Goal: Complete application form: Complete application form

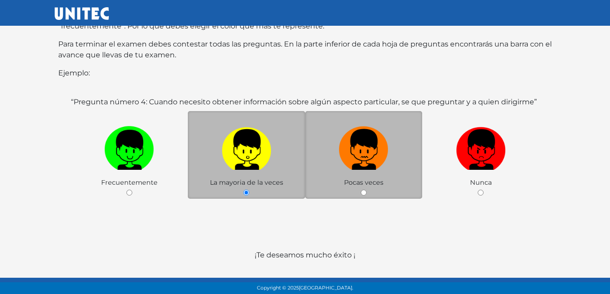
scroll to position [175, 0]
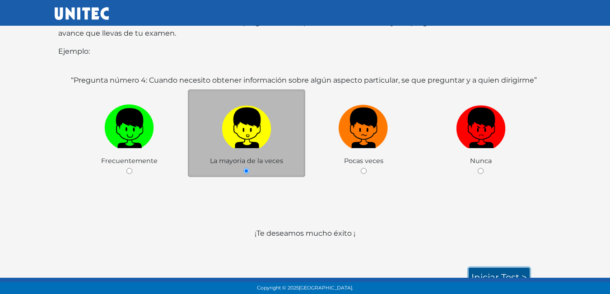
click at [502, 268] on link "Iniciar test >" at bounding box center [499, 277] width 61 height 19
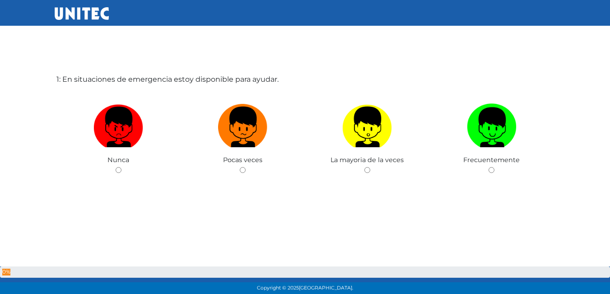
scroll to position [45, 0]
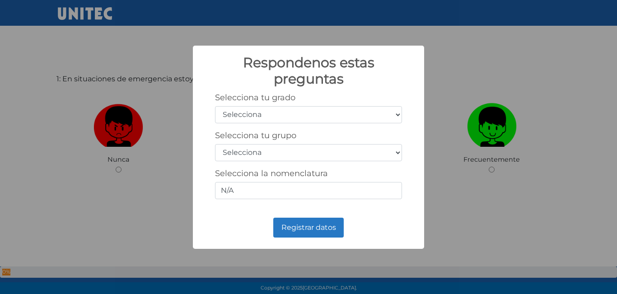
click at [397, 116] on select "Selecciona 1er grado 2do grado 3er grado 4to grado 5to grado 6to grado" at bounding box center [308, 114] width 187 height 17
select select "5"
click at [215, 106] on select "Selecciona 1er grado 2do grado 3er grado 4to grado 5to grado 6to grado" at bounding box center [308, 114] width 187 height 17
click at [394, 150] on select "Selecciona A B C D E F G H I J K L M N O P Q R S T U V W X Y Z" at bounding box center [308, 152] width 187 height 17
click at [389, 150] on select "Selecciona A B C D E F G H I J K L M N O P Q R S T U V W X Y Z" at bounding box center [308, 152] width 187 height 17
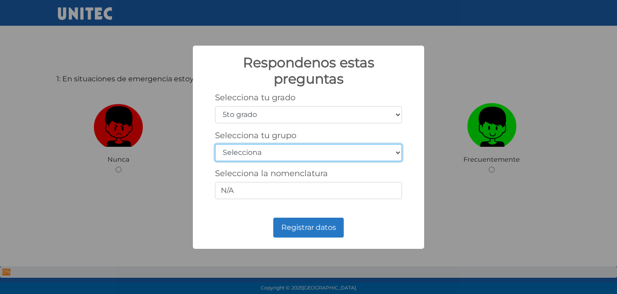
click at [374, 155] on select "Selecciona A B C D E F G H I J K L M N O P Q R S T U V W X Y Z" at bounding box center [308, 152] width 187 height 17
select select "b"
click at [215, 144] on select "Selecciona A B C D E F G H I J K L M N O P Q R S T U V W X Y Z" at bounding box center [308, 152] width 187 height 17
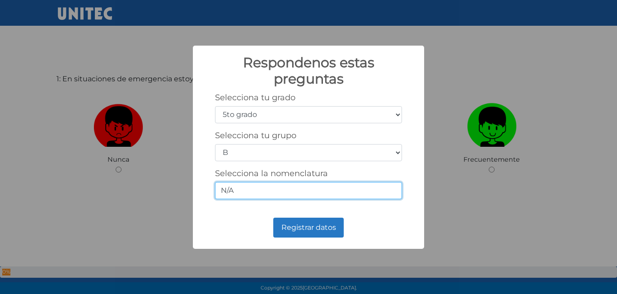
click at [385, 193] on input "N/A" at bounding box center [308, 190] width 187 height 17
type input "N"
type input "5-B"
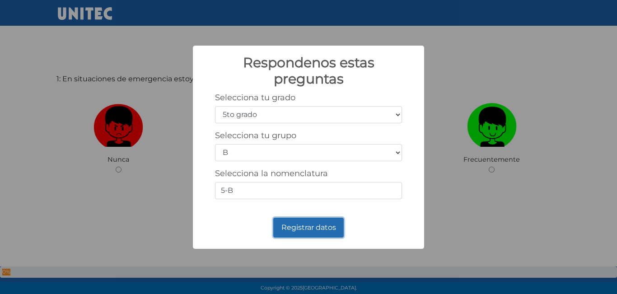
click at [313, 223] on button "Registrar datos" at bounding box center [308, 228] width 70 height 20
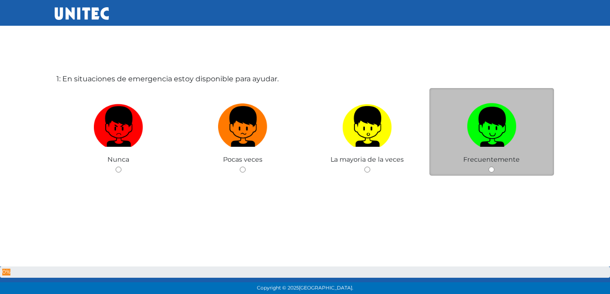
click at [464, 172] on div "Frecuentemente" at bounding box center [491, 132] width 125 height 88
click at [492, 169] on input "radio" at bounding box center [491, 170] width 6 height 6
radio input "true"
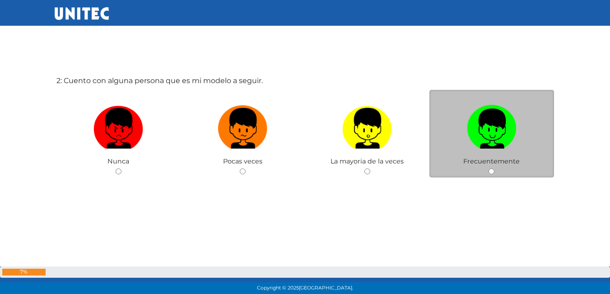
scroll to position [339, 0]
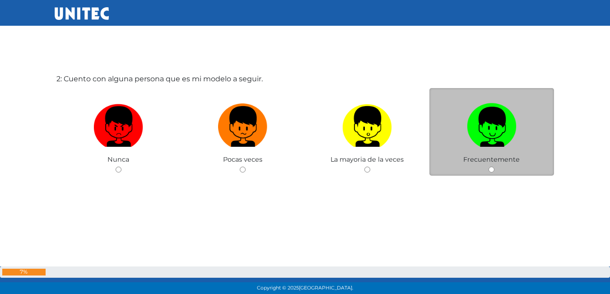
click at [489, 167] on input "radio" at bounding box center [491, 170] width 6 height 6
radio input "true"
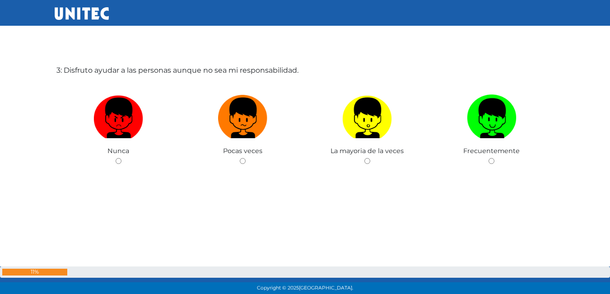
scroll to position [657, 0]
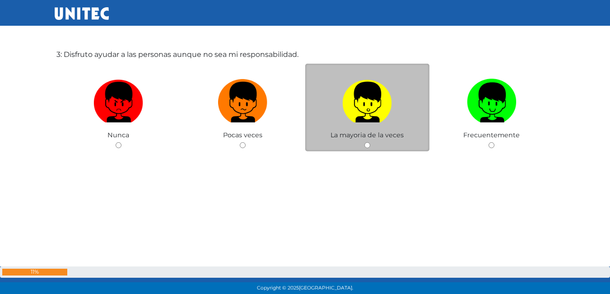
click at [369, 147] on input "radio" at bounding box center [367, 145] width 6 height 6
radio input "true"
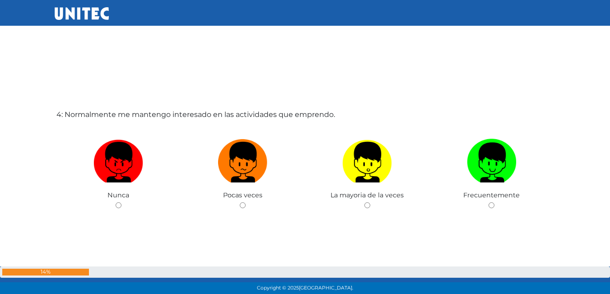
scroll to position [931, 0]
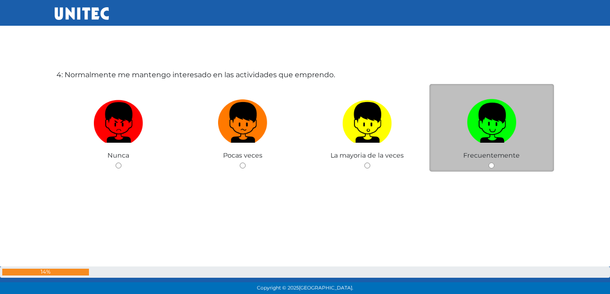
click at [490, 168] on input "radio" at bounding box center [491, 165] width 6 height 6
radio input "true"
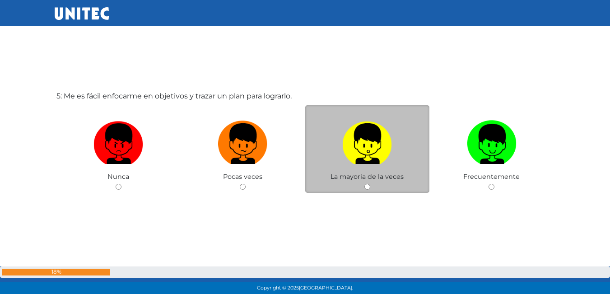
scroll to position [1249, 0]
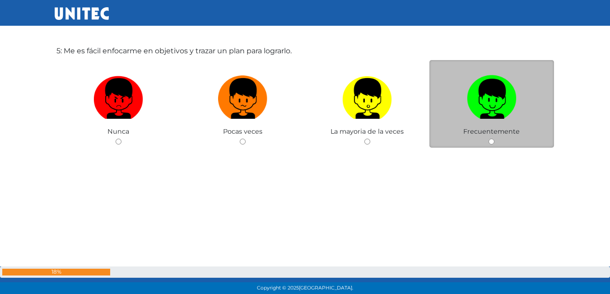
click at [491, 143] on input "radio" at bounding box center [491, 142] width 6 height 6
radio input "true"
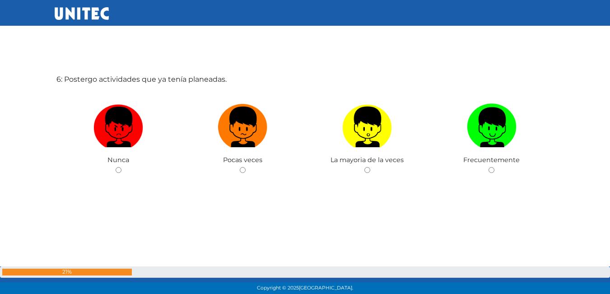
scroll to position [1514, 0]
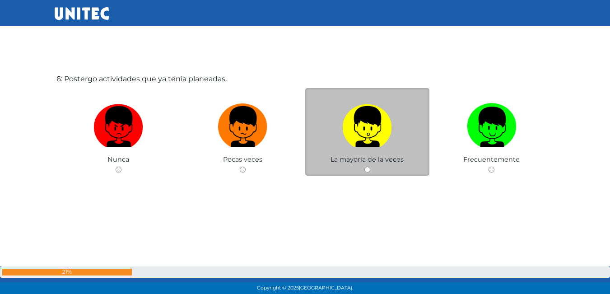
click at [366, 172] on input "radio" at bounding box center [367, 170] width 6 height 6
radio input "true"
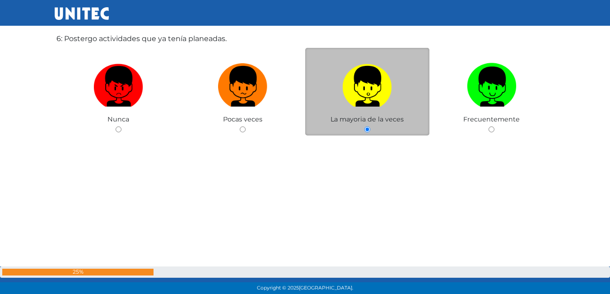
scroll to position [1561, 0]
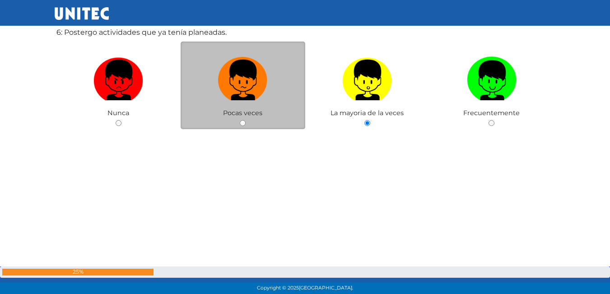
click at [241, 123] on input "radio" at bounding box center [243, 123] width 6 height 6
radio input "true"
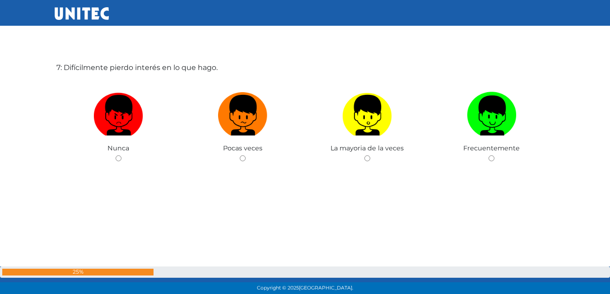
scroll to position [1835, 0]
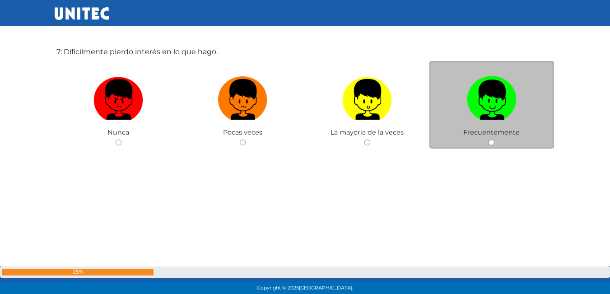
click at [489, 140] on input "radio" at bounding box center [491, 142] width 6 height 6
radio input "true"
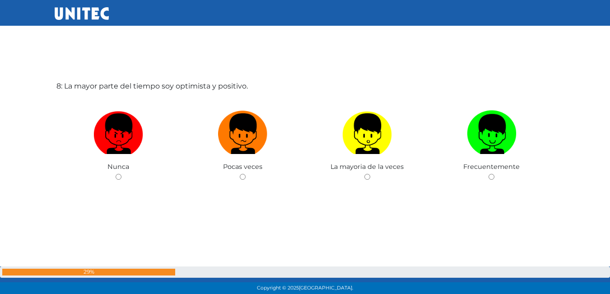
scroll to position [2108, 0]
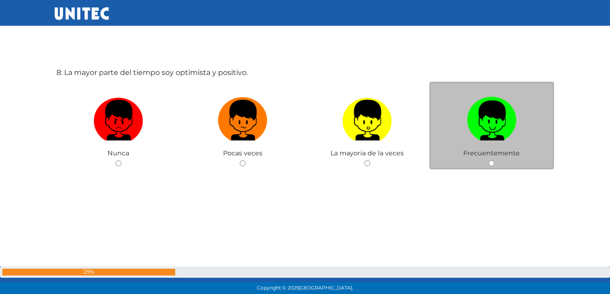
click at [490, 163] on input "radio" at bounding box center [491, 163] width 6 height 6
radio input "true"
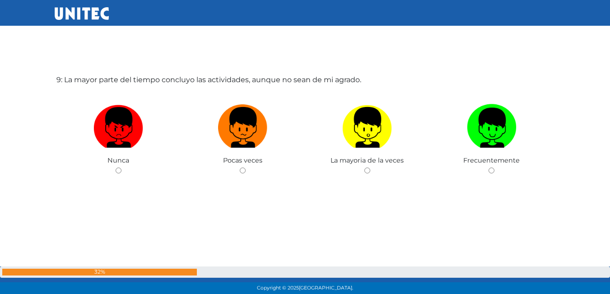
scroll to position [2396, 0]
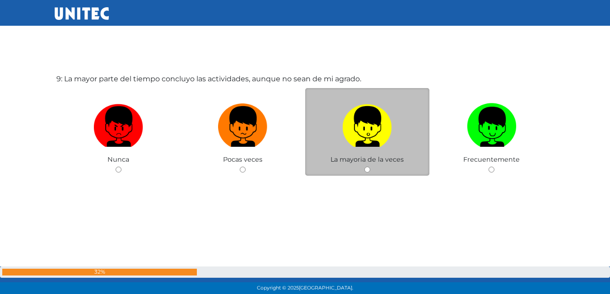
click at [368, 171] on input "radio" at bounding box center [367, 170] width 6 height 6
radio input "true"
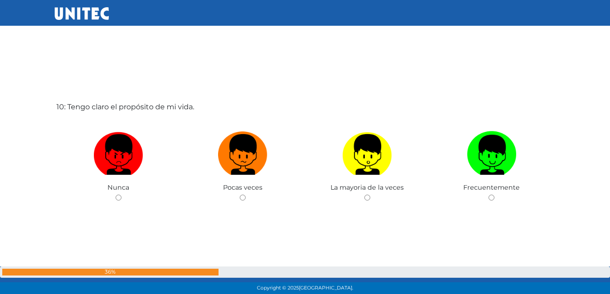
scroll to position [2656, 0]
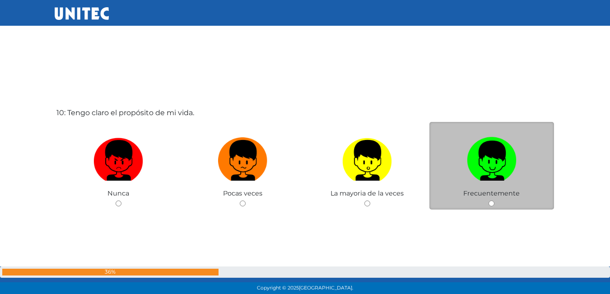
click at [489, 205] on input "radio" at bounding box center [491, 203] width 6 height 6
radio input "true"
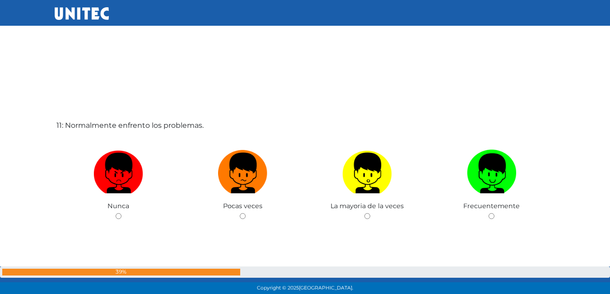
scroll to position [2964, 0]
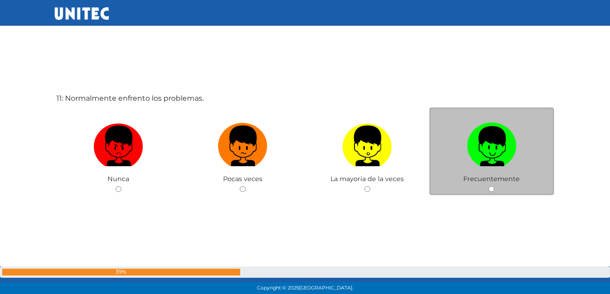
click at [490, 193] on div "Frecuentemente" at bounding box center [491, 151] width 125 height 88
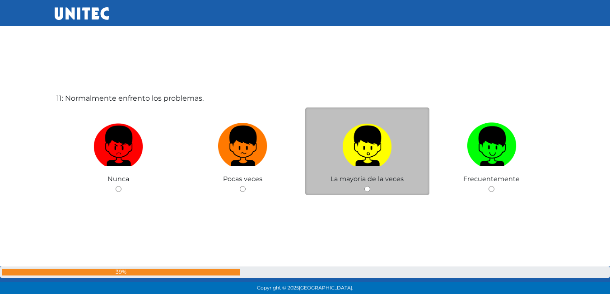
click at [367, 191] on input "radio" at bounding box center [367, 189] width 6 height 6
radio input "true"
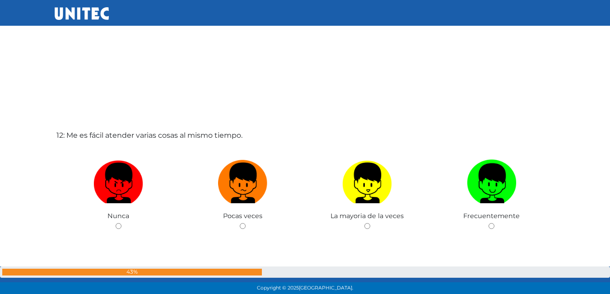
scroll to position [3266, 0]
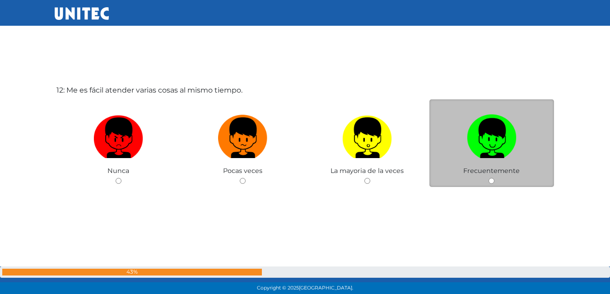
click at [492, 181] on input "radio" at bounding box center [491, 181] width 6 height 6
radio input "true"
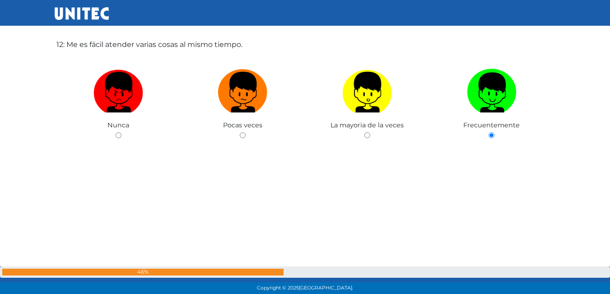
scroll to position [3313, 0]
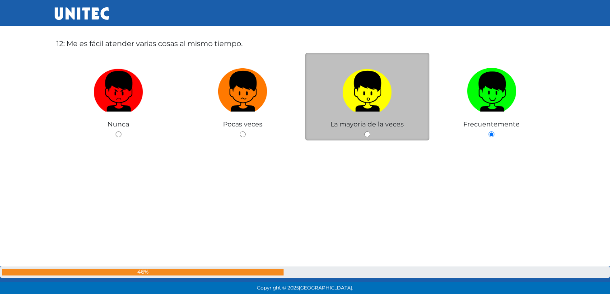
click at [367, 133] on input "radio" at bounding box center [367, 134] width 6 height 6
radio input "true"
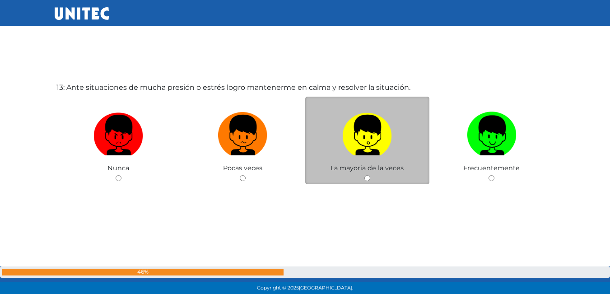
scroll to position [3574, 0]
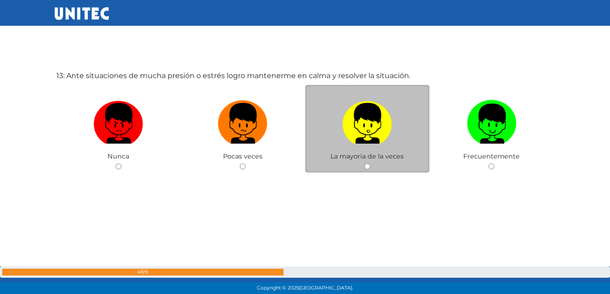
click at [366, 168] on input "radio" at bounding box center [367, 166] width 6 height 6
radio input "true"
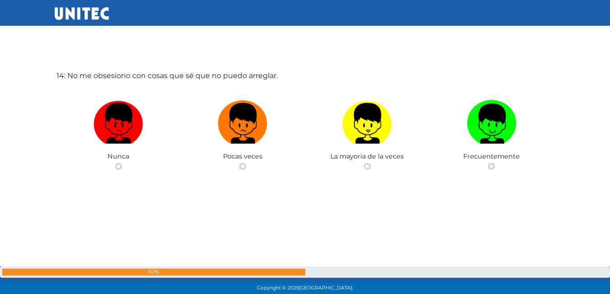
scroll to position [3884, 0]
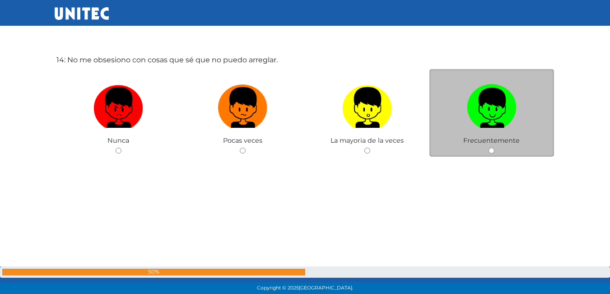
click at [493, 149] on input "radio" at bounding box center [491, 151] width 6 height 6
radio input "true"
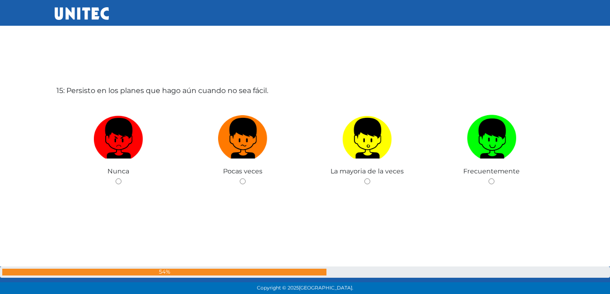
scroll to position [4149, 0]
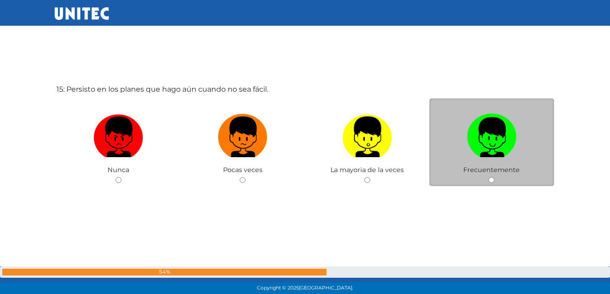
click at [492, 182] on input "radio" at bounding box center [491, 180] width 6 height 6
radio input "true"
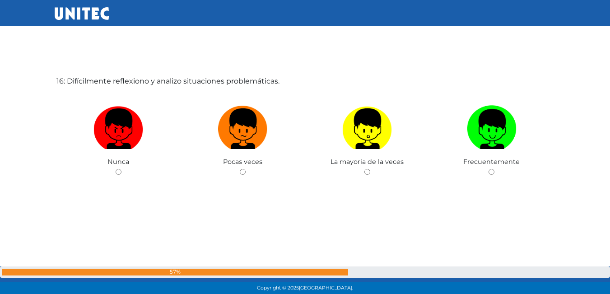
scroll to position [4453, 0]
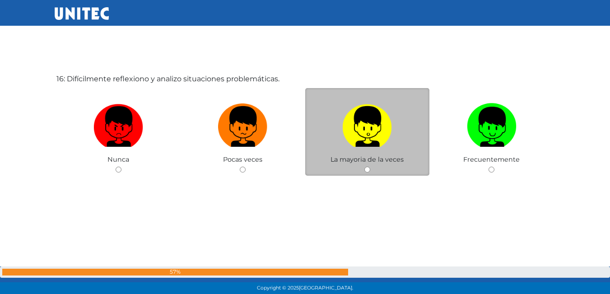
click at [369, 172] on input "radio" at bounding box center [367, 170] width 6 height 6
radio input "true"
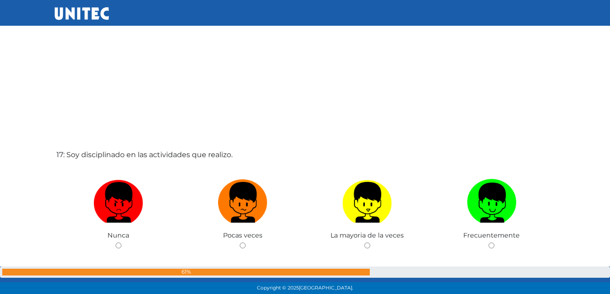
scroll to position [4761, 0]
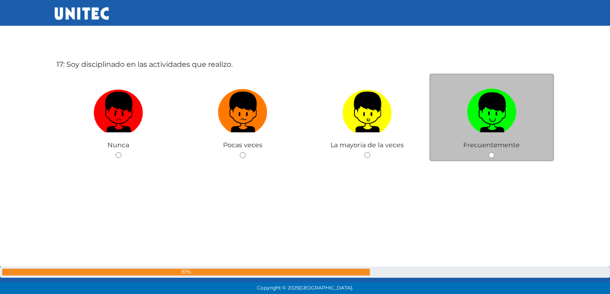
click at [491, 158] on div "Frecuentemente" at bounding box center [491, 118] width 125 height 88
click at [490, 158] on input "radio" at bounding box center [491, 155] width 6 height 6
radio input "true"
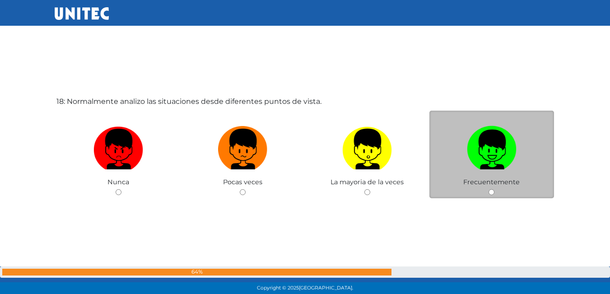
scroll to position [5023, 0]
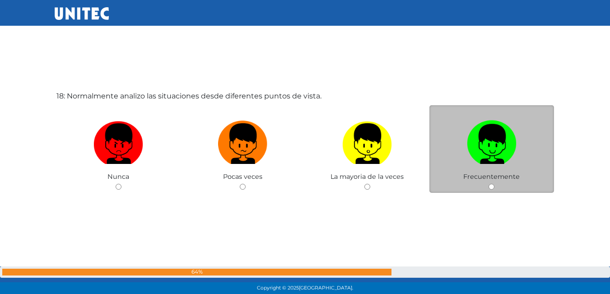
click at [492, 187] on input "radio" at bounding box center [491, 187] width 6 height 6
radio input "true"
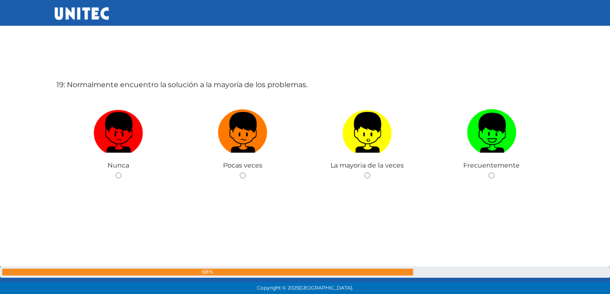
scroll to position [5329, 0]
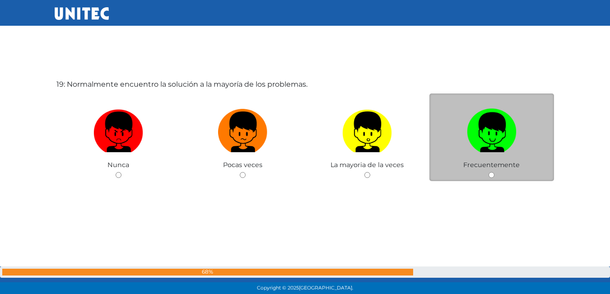
click at [491, 178] on div "Frecuentemente" at bounding box center [491, 137] width 125 height 88
click at [491, 174] on input "radio" at bounding box center [491, 175] width 6 height 6
radio input "true"
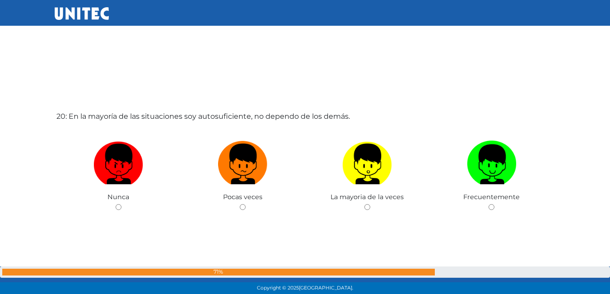
scroll to position [5628, 0]
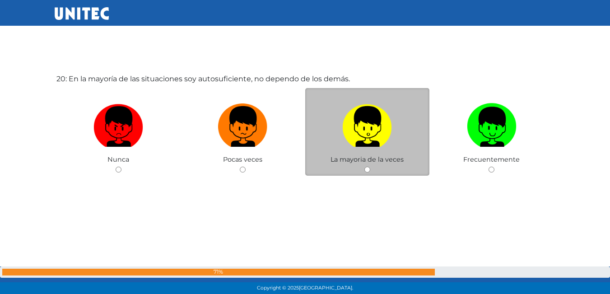
click at [369, 169] on input "radio" at bounding box center [367, 170] width 6 height 6
radio input "true"
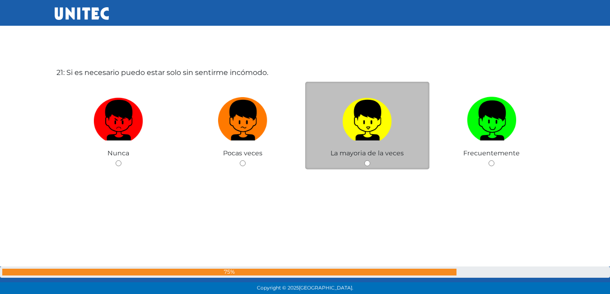
scroll to position [5944, 0]
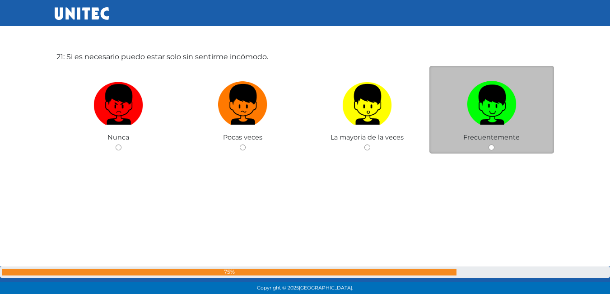
click at [489, 148] on input "radio" at bounding box center [491, 147] width 6 height 6
radio input "true"
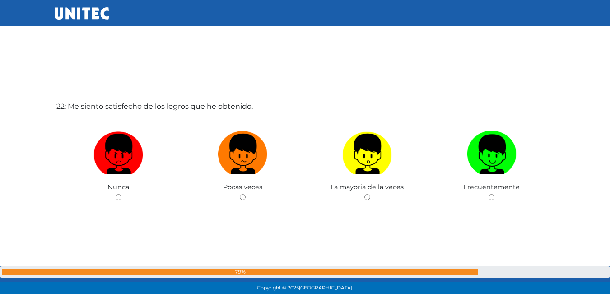
scroll to position [6215, 0]
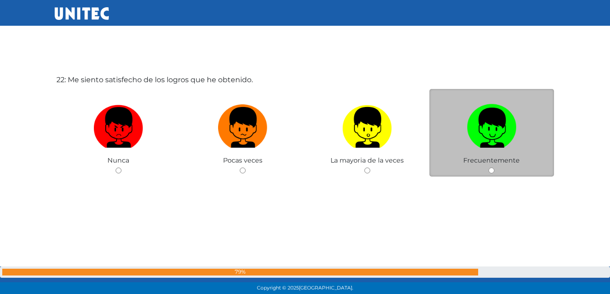
click at [491, 171] on input "radio" at bounding box center [491, 170] width 6 height 6
radio input "true"
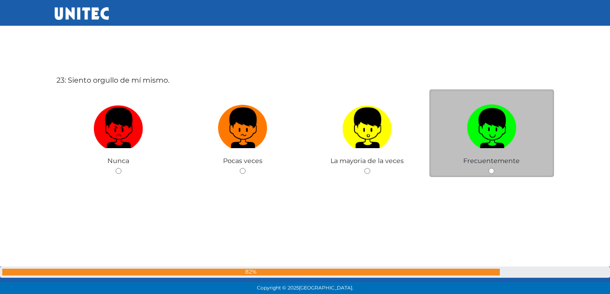
scroll to position [6510, 0]
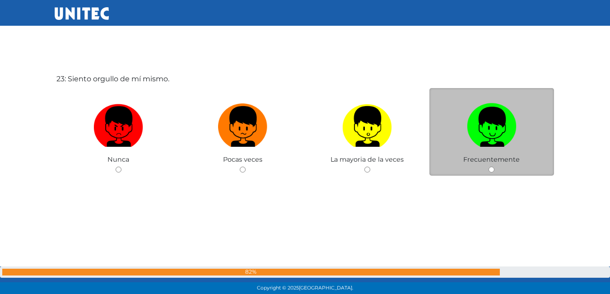
click at [492, 171] on input "radio" at bounding box center [491, 170] width 6 height 6
radio input "true"
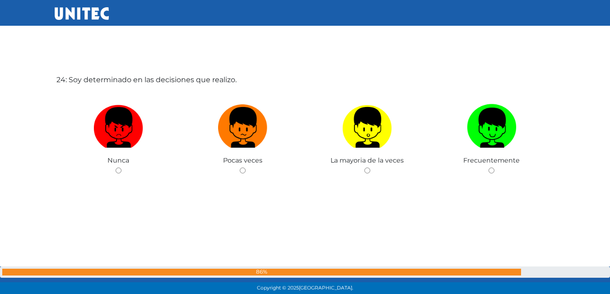
scroll to position [6824, 0]
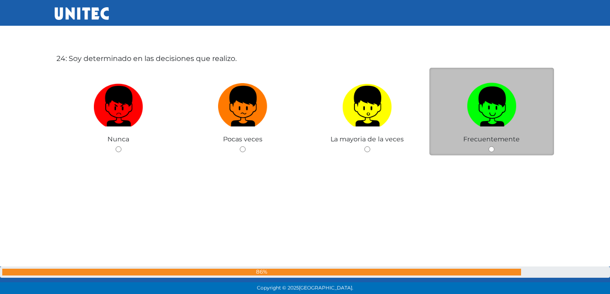
click at [491, 150] on input "radio" at bounding box center [491, 149] width 6 height 6
radio input "true"
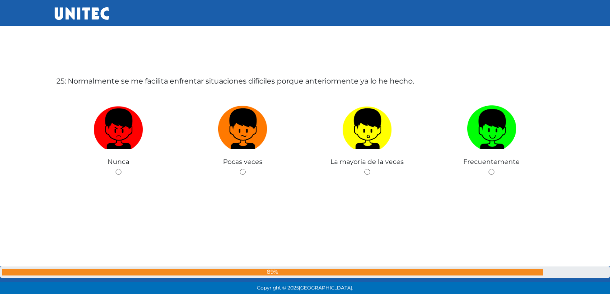
scroll to position [7117, 0]
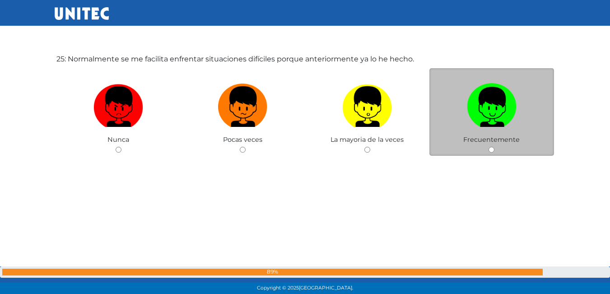
click at [489, 152] on input "radio" at bounding box center [491, 150] width 6 height 6
radio input "true"
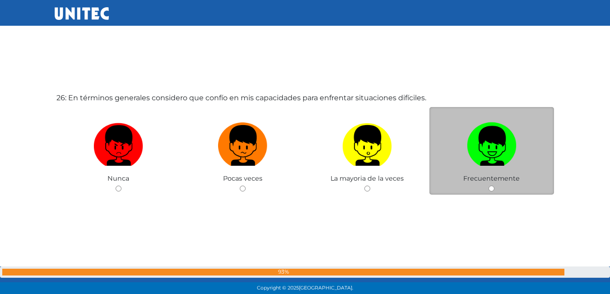
scroll to position [7388, 0]
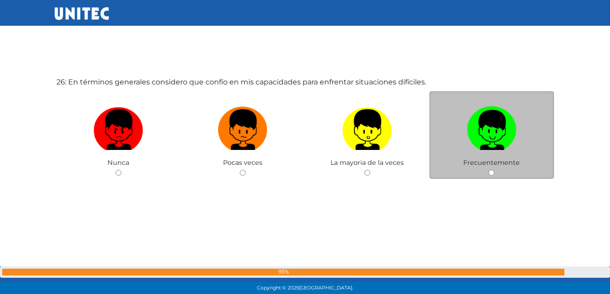
click at [491, 171] on input "radio" at bounding box center [491, 173] width 6 height 6
radio input "true"
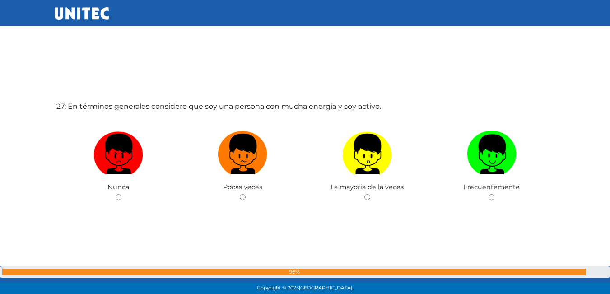
scroll to position [7659, 0]
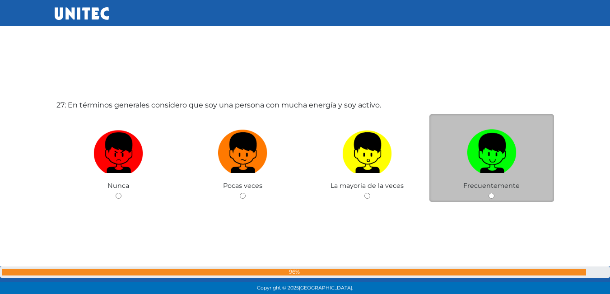
click at [493, 196] on input "radio" at bounding box center [491, 196] width 6 height 6
radio input "true"
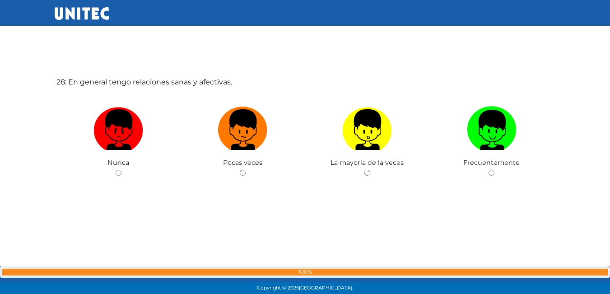
scroll to position [8011, 0]
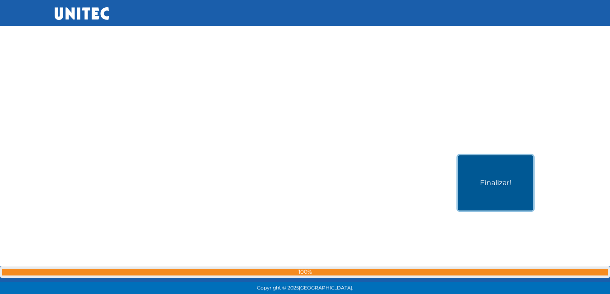
click at [492, 196] on button "Finalizar!" at bounding box center [495, 182] width 75 height 55
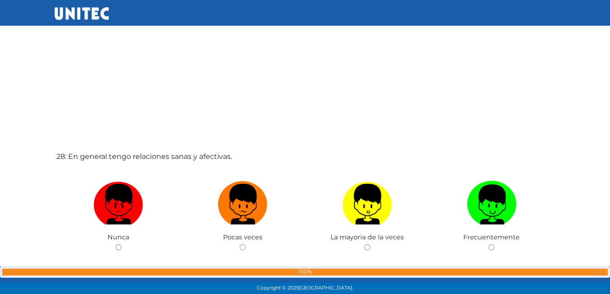
scroll to position [7860, 0]
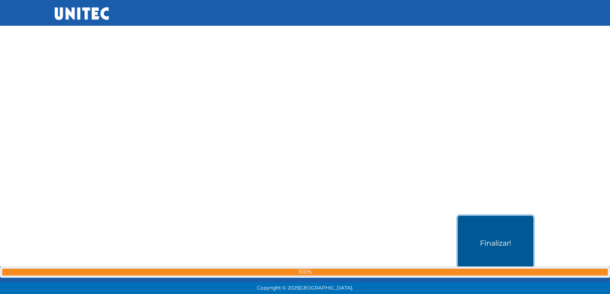
click at [494, 220] on button "Finalizar!" at bounding box center [495, 243] width 75 height 55
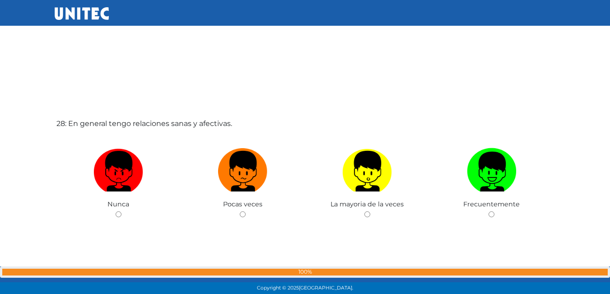
scroll to position [7950, 0]
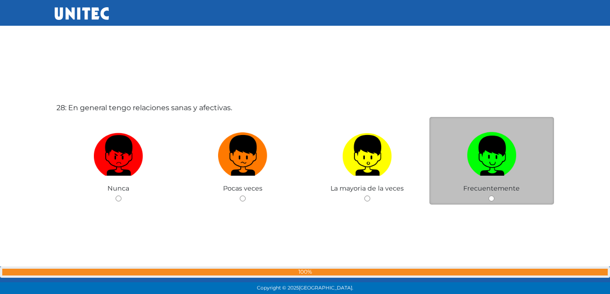
click at [490, 199] on input "radio" at bounding box center [491, 198] width 6 height 6
radio input "true"
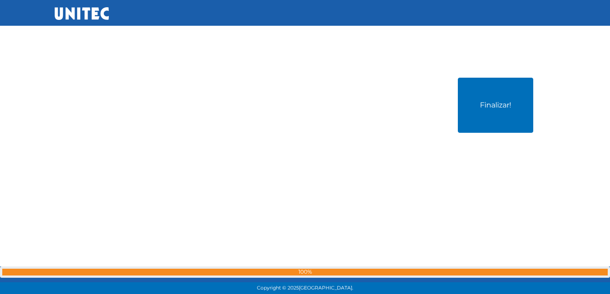
scroll to position [8273, 0]
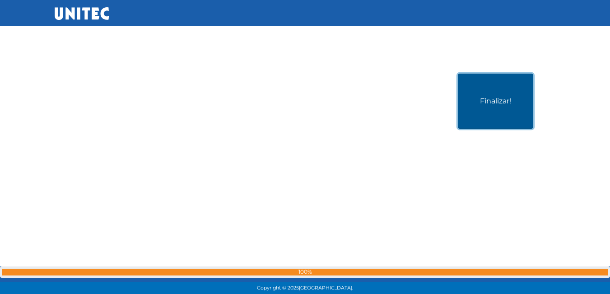
click at [488, 111] on button "Finalizar!" at bounding box center [495, 101] width 75 height 55
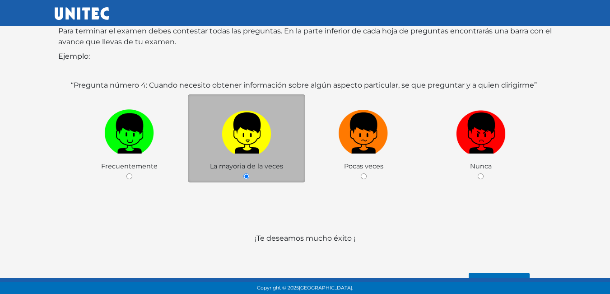
scroll to position [135, 0]
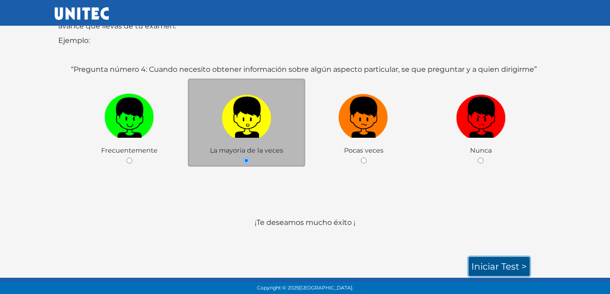
click at [490, 260] on link "Iniciar test >" at bounding box center [499, 266] width 61 height 19
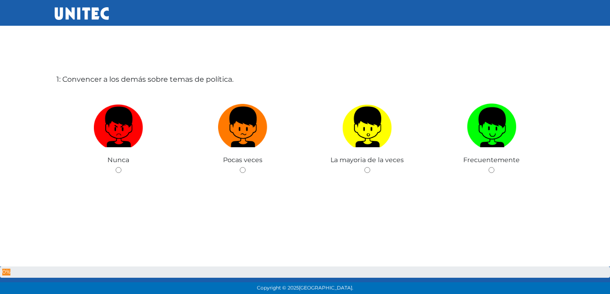
scroll to position [45, 0]
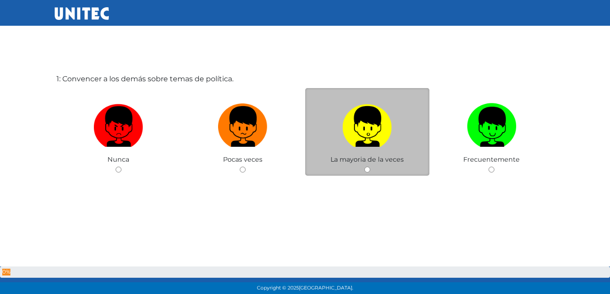
click at [365, 170] on input "radio" at bounding box center [367, 170] width 6 height 6
radio input "true"
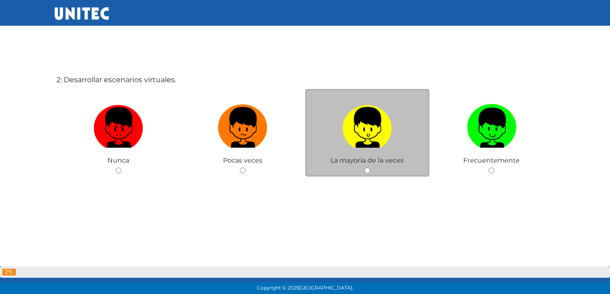
scroll to position [339, 0]
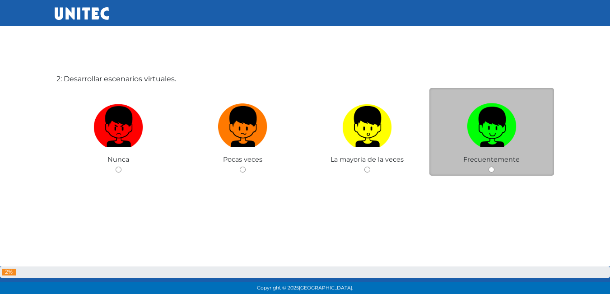
click at [492, 172] on input "radio" at bounding box center [491, 170] width 6 height 6
radio input "true"
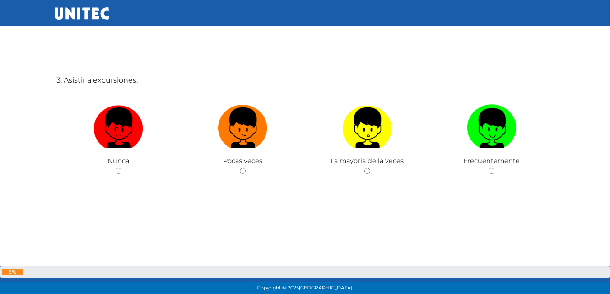
scroll to position [633, 0]
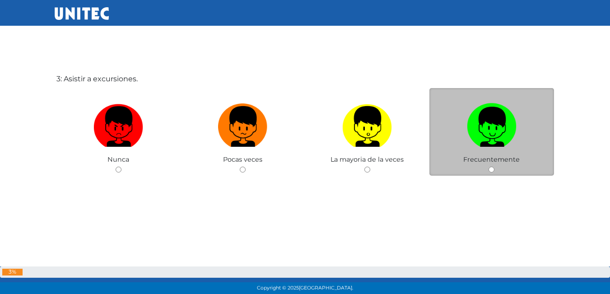
click at [491, 169] on input "radio" at bounding box center [491, 170] width 6 height 6
radio input "true"
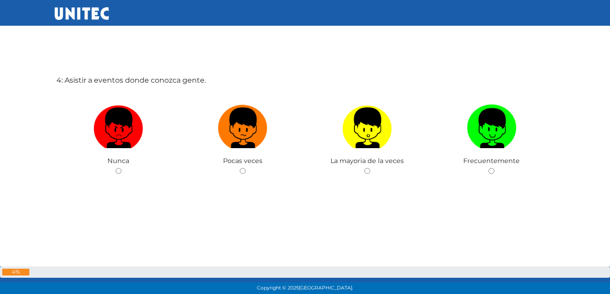
scroll to position [927, 0]
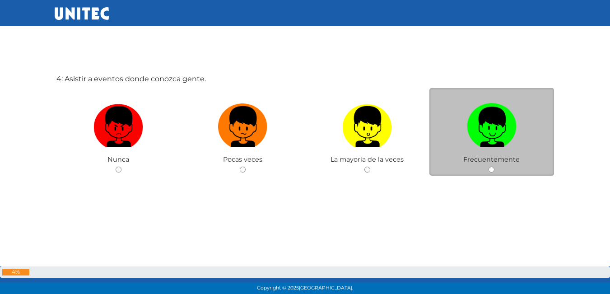
click at [491, 169] on input "radio" at bounding box center [491, 170] width 6 height 6
radio input "true"
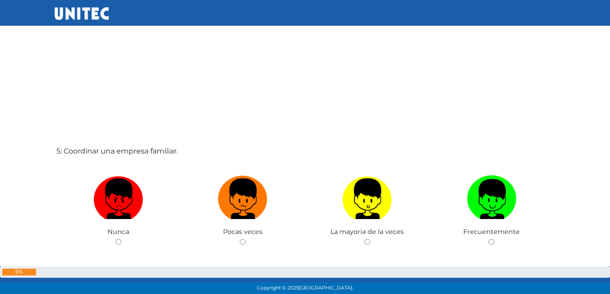
scroll to position [1193, 0]
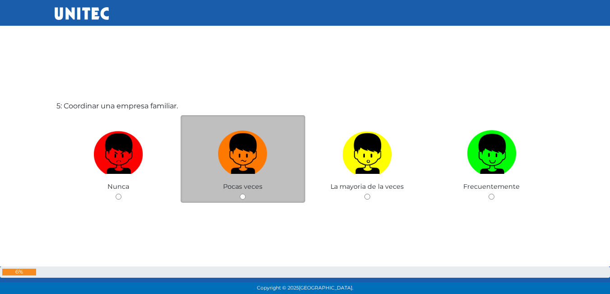
click at [241, 195] on input "radio" at bounding box center [243, 197] width 6 height 6
radio input "true"
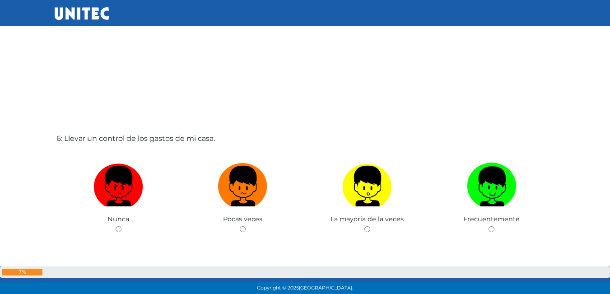
scroll to position [1500, 0]
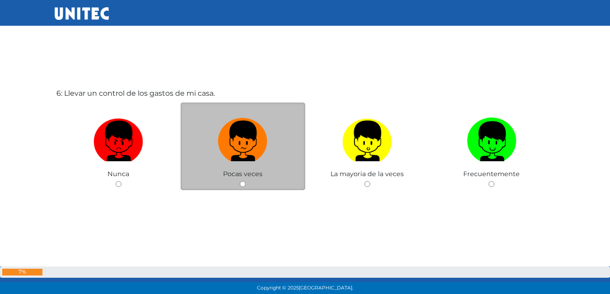
click at [243, 185] on input "radio" at bounding box center [243, 184] width 6 height 6
radio input "true"
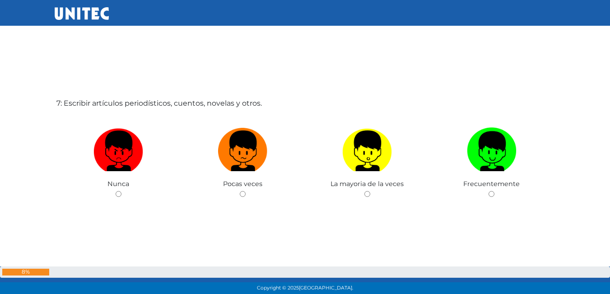
scroll to position [1808, 0]
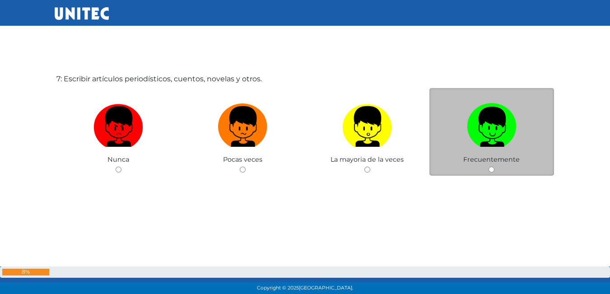
click at [492, 170] on input "radio" at bounding box center [491, 170] width 6 height 6
radio input "true"
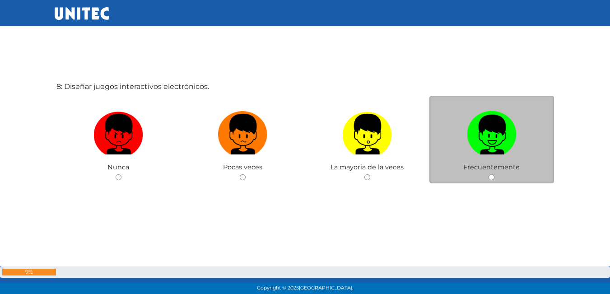
scroll to position [2111, 0]
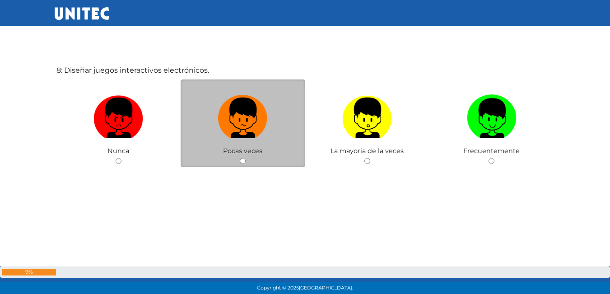
click at [242, 162] on input "radio" at bounding box center [243, 161] width 6 height 6
radio input "true"
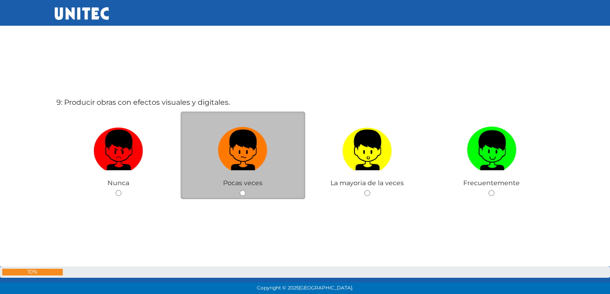
scroll to position [2373, 0]
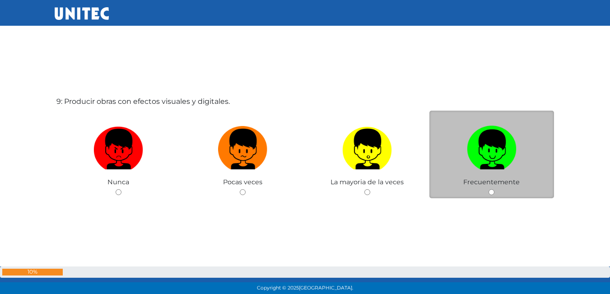
click at [490, 191] on input "radio" at bounding box center [491, 192] width 6 height 6
radio input "true"
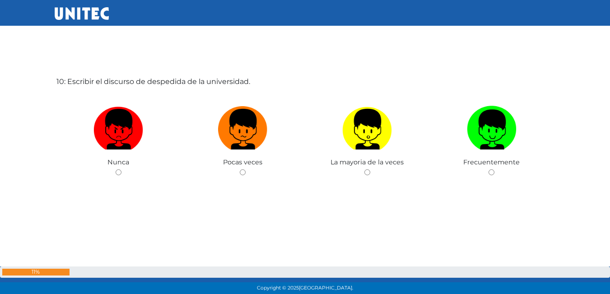
scroll to position [2690, 0]
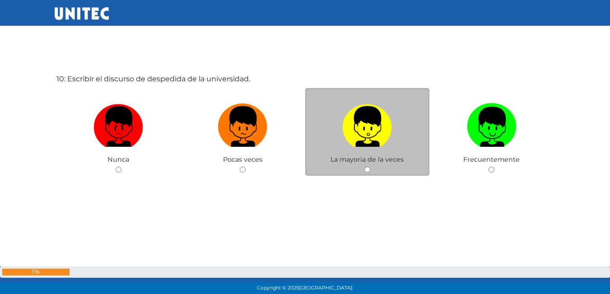
click at [366, 171] on input "radio" at bounding box center [367, 170] width 6 height 6
radio input "true"
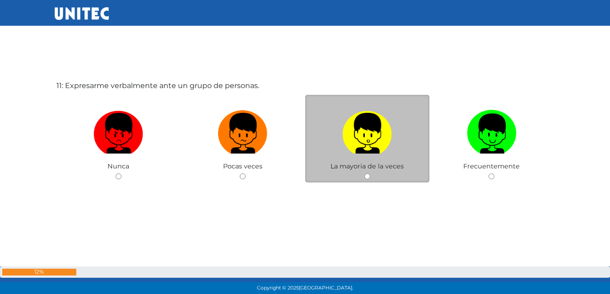
scroll to position [3006, 0]
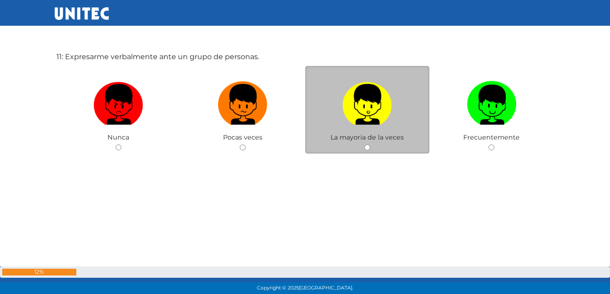
click at [368, 149] on input "radio" at bounding box center [367, 147] width 6 height 6
radio input "true"
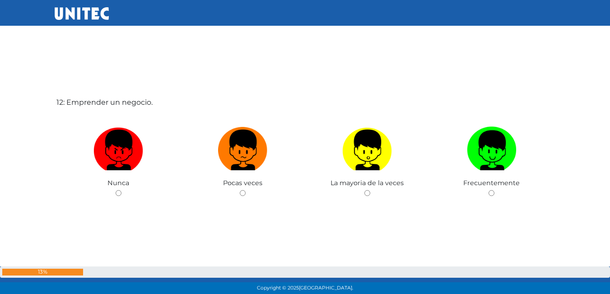
scroll to position [3270, 0]
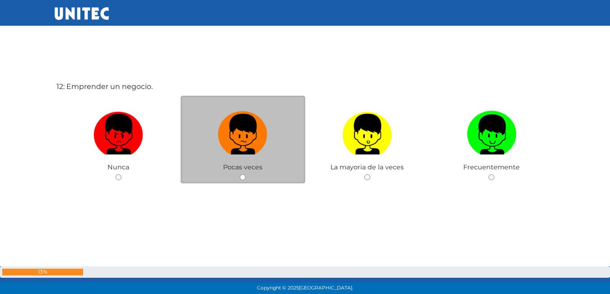
click at [241, 177] on input "radio" at bounding box center [243, 177] width 6 height 6
radio input "true"
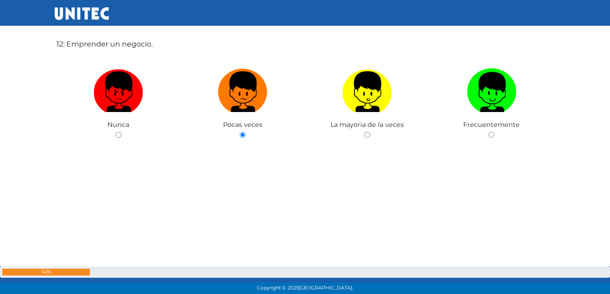
scroll to position [3356, 0]
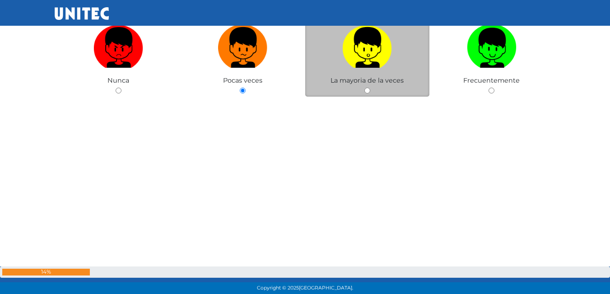
click at [368, 87] on div "La mayoria de la veces" at bounding box center [367, 53] width 125 height 88
click at [368, 93] on input "radio" at bounding box center [367, 91] width 6 height 6
radio input "true"
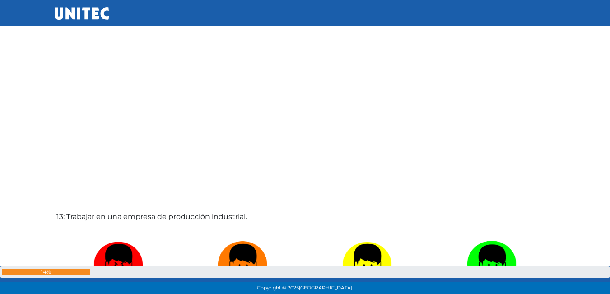
scroll to position [3527, 0]
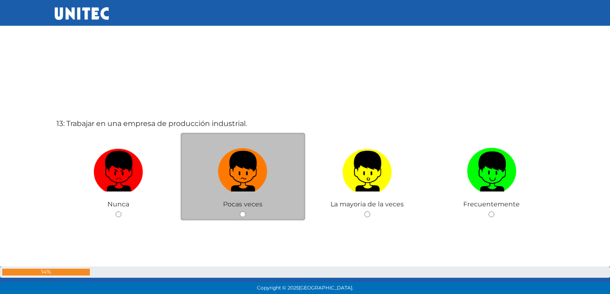
click at [244, 213] on input "radio" at bounding box center [243, 214] width 6 height 6
radio input "true"
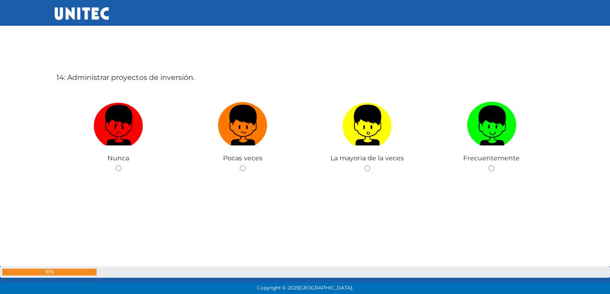
scroll to position [3888, 0]
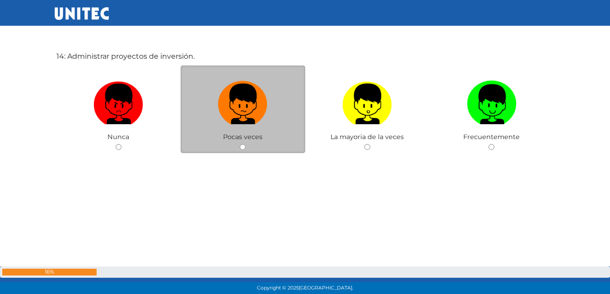
click at [242, 149] on input "radio" at bounding box center [243, 147] width 6 height 6
radio input "true"
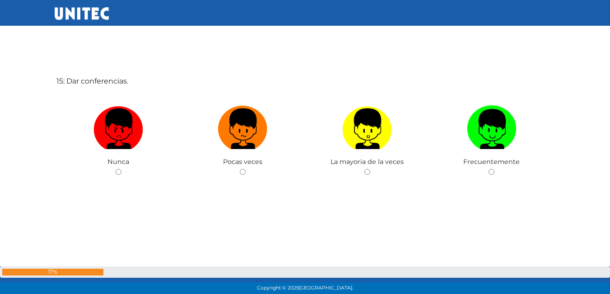
scroll to position [4159, 0]
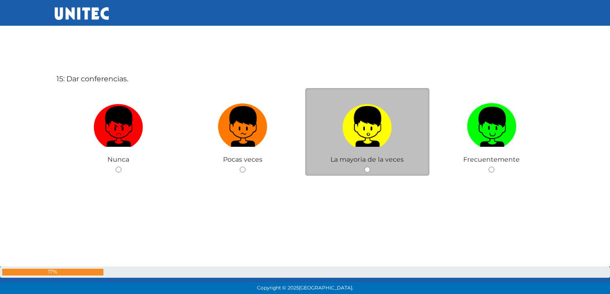
click at [367, 168] on input "radio" at bounding box center [367, 170] width 6 height 6
radio input "true"
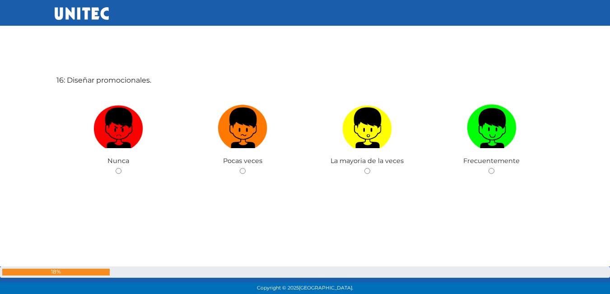
scroll to position [4453, 0]
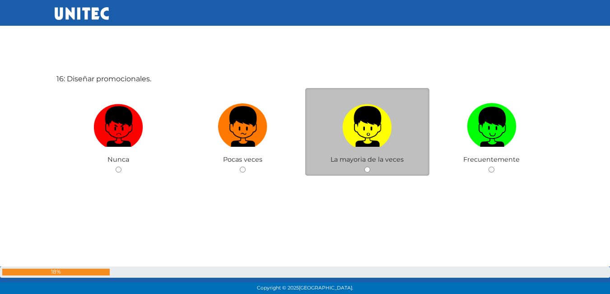
click at [369, 169] on input "radio" at bounding box center [367, 170] width 6 height 6
radio input "true"
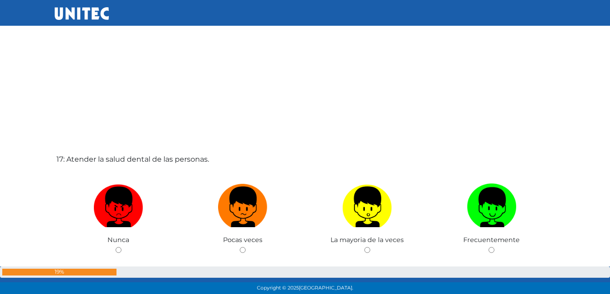
scroll to position [4711, 0]
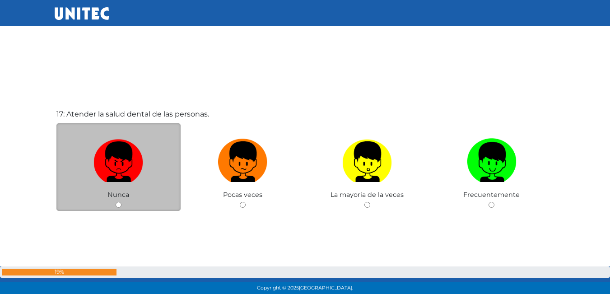
click at [118, 206] on input "radio" at bounding box center [119, 205] width 6 height 6
radio input "true"
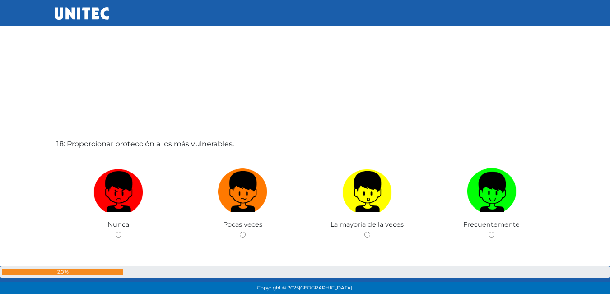
scroll to position [5021, 0]
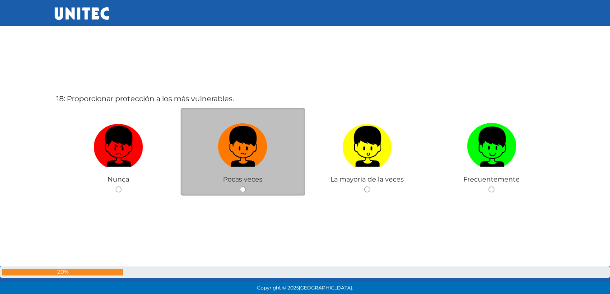
click at [242, 190] on input "radio" at bounding box center [243, 189] width 6 height 6
radio input "true"
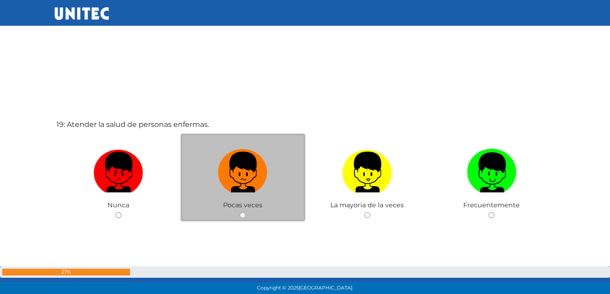
scroll to position [5289, 0]
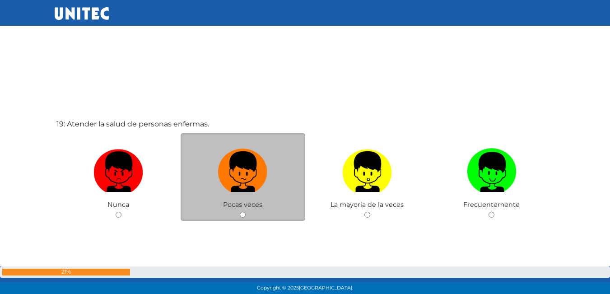
click at [241, 215] on input "radio" at bounding box center [243, 215] width 6 height 6
radio input "true"
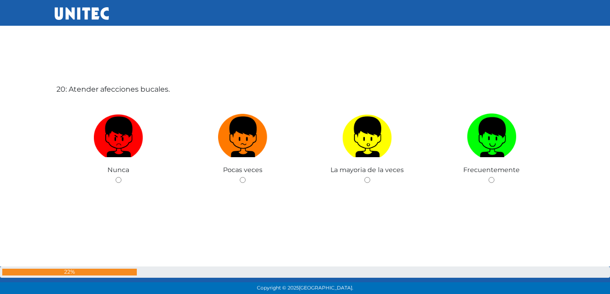
scroll to position [5634, 0]
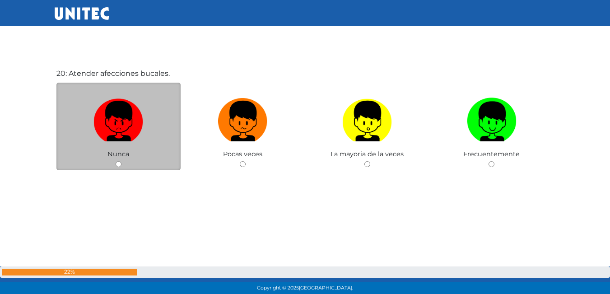
click at [120, 165] on input "radio" at bounding box center [119, 164] width 6 height 6
radio input "true"
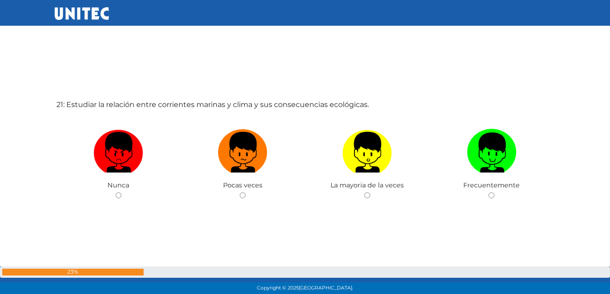
scroll to position [5922, 0]
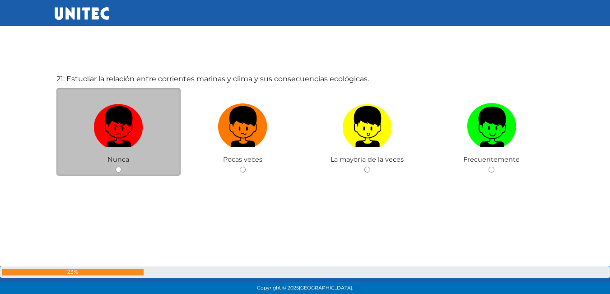
click at [118, 172] on input "radio" at bounding box center [119, 170] width 6 height 6
radio input "true"
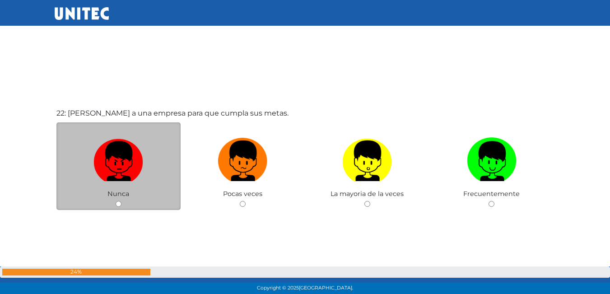
scroll to position [6195, 0]
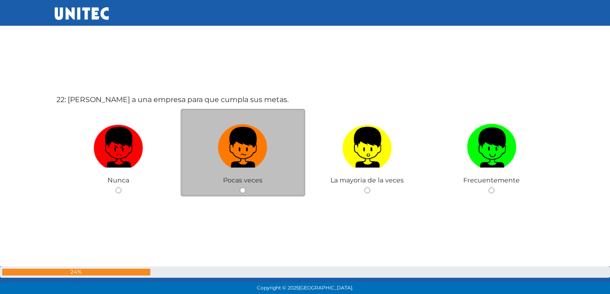
click at [242, 192] on input "radio" at bounding box center [243, 190] width 6 height 6
radio input "true"
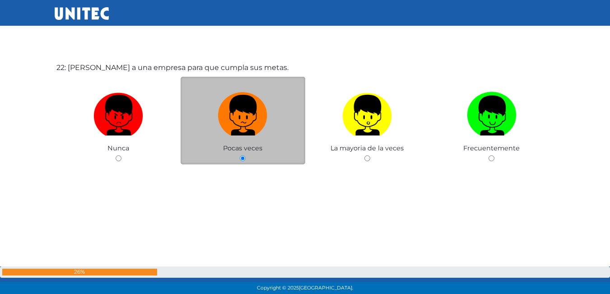
scroll to position [6229, 0]
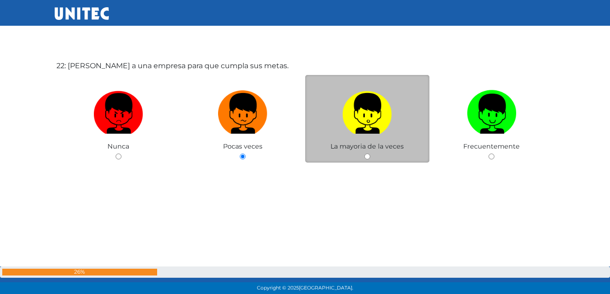
click at [365, 154] on input "radio" at bounding box center [367, 156] width 6 height 6
radio input "true"
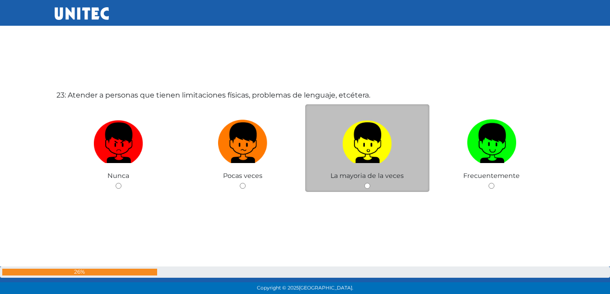
scroll to position [6539, 0]
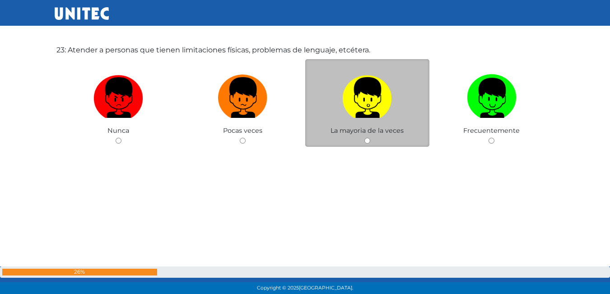
click at [366, 141] on input "radio" at bounding box center [367, 141] width 6 height 6
radio input "true"
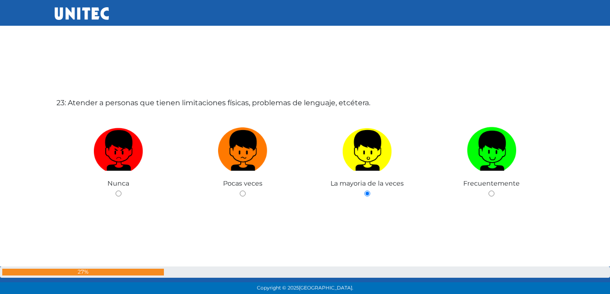
scroll to position [6488, 0]
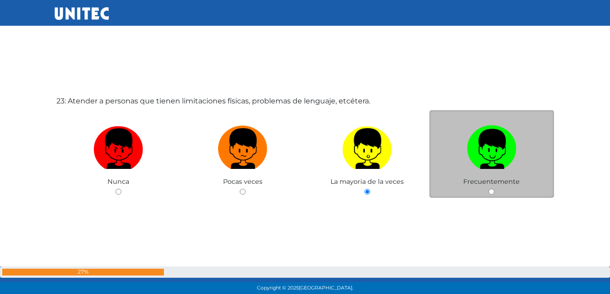
click at [492, 190] on input "radio" at bounding box center [491, 192] width 6 height 6
radio input "true"
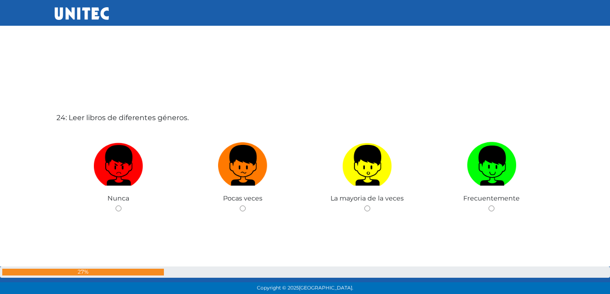
scroll to position [6787, 0]
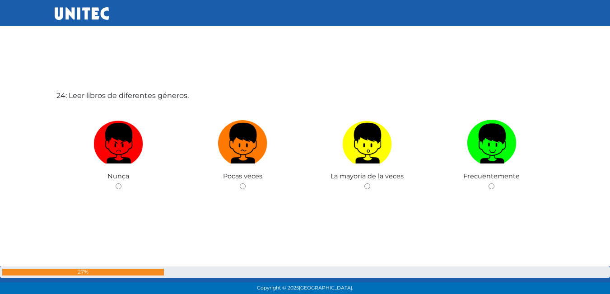
click at [492, 190] on div "Frecuentemente" at bounding box center [491, 149] width 125 height 88
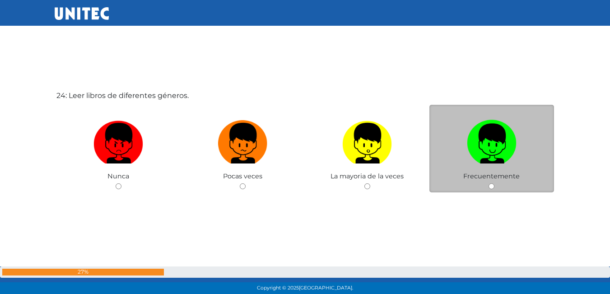
click at [492, 186] on input "radio" at bounding box center [491, 186] width 6 height 6
radio input "true"
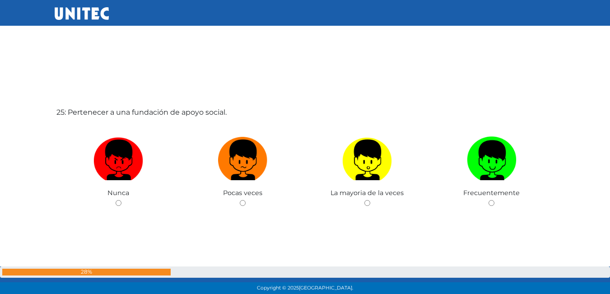
scroll to position [7097, 0]
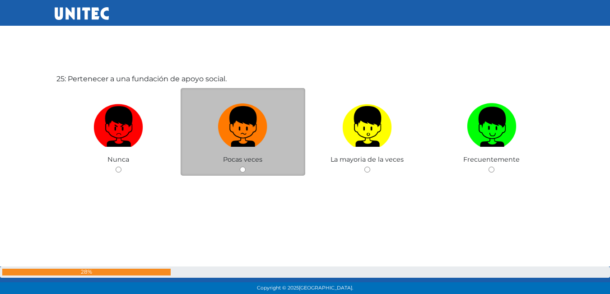
click at [241, 171] on input "radio" at bounding box center [243, 170] width 6 height 6
radio input "true"
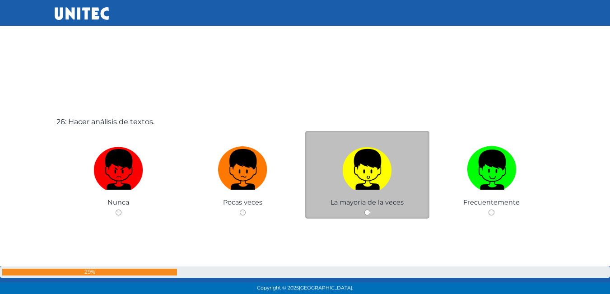
scroll to position [7362, 0]
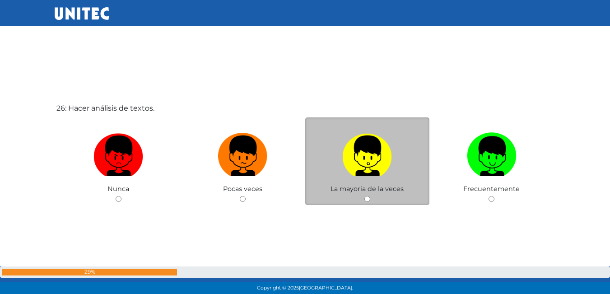
click at [368, 199] on input "radio" at bounding box center [367, 199] width 6 height 6
radio input "true"
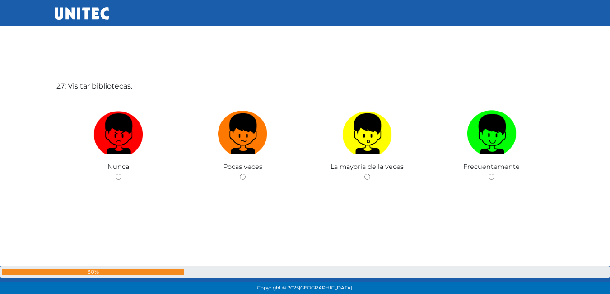
scroll to position [7685, 0]
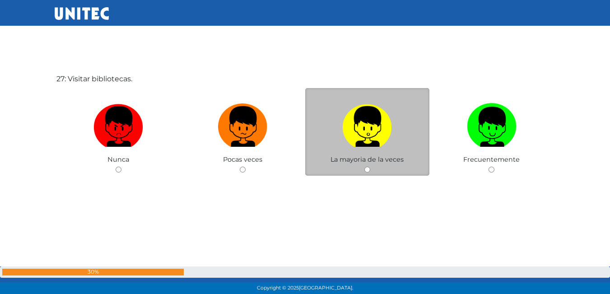
click at [366, 168] on input "radio" at bounding box center [367, 170] width 6 height 6
radio input "true"
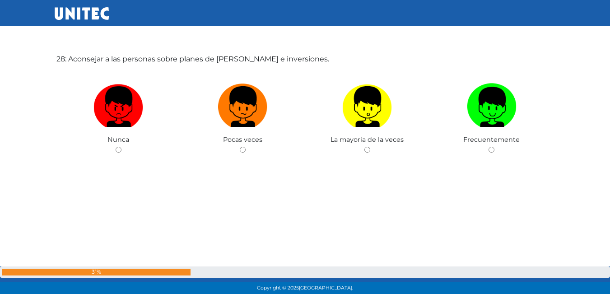
scroll to position [7957, 0]
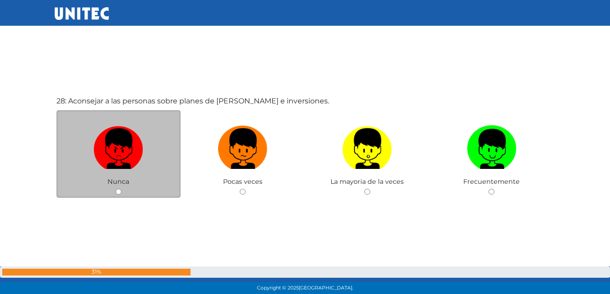
click at [119, 193] on input "radio" at bounding box center [119, 192] width 6 height 6
radio input "true"
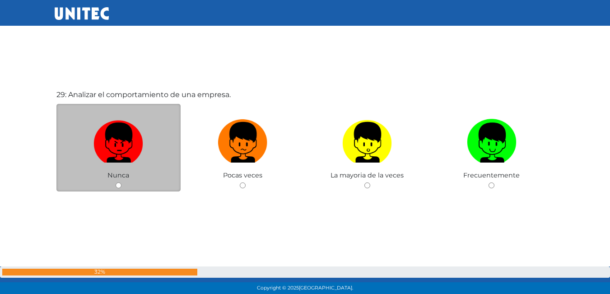
scroll to position [8273, 0]
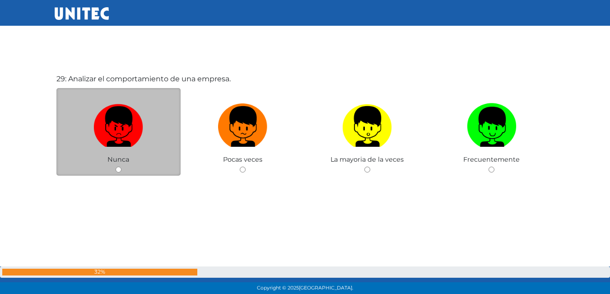
click at [120, 170] on input "radio" at bounding box center [119, 170] width 6 height 6
radio input "true"
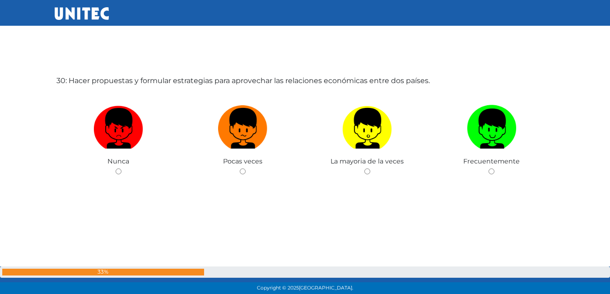
scroll to position [8567, 0]
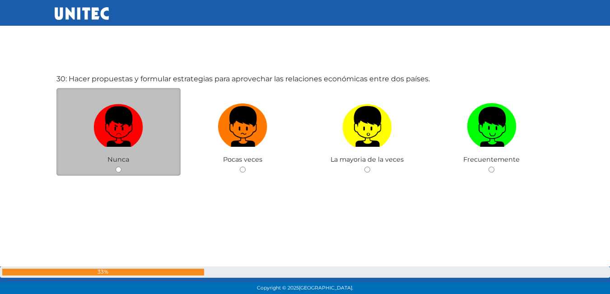
click at [120, 170] on input "radio" at bounding box center [119, 170] width 6 height 6
radio input "true"
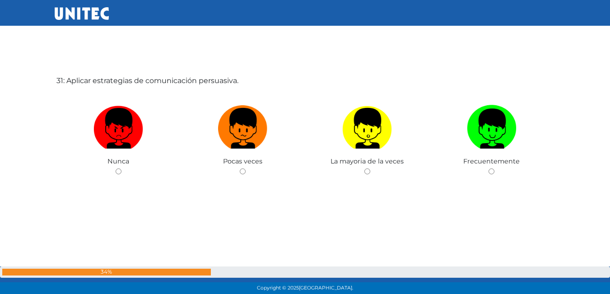
scroll to position [8861, 0]
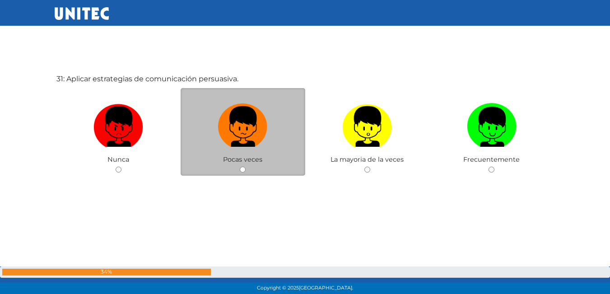
click at [242, 171] on input "radio" at bounding box center [243, 170] width 6 height 6
radio input "true"
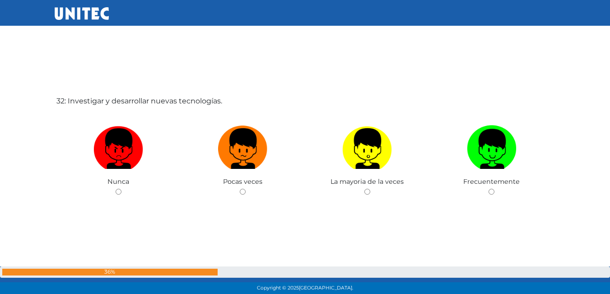
scroll to position [9154, 0]
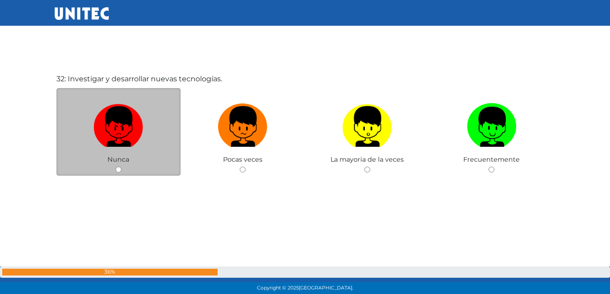
click at [118, 171] on input "radio" at bounding box center [119, 170] width 6 height 6
radio input "true"
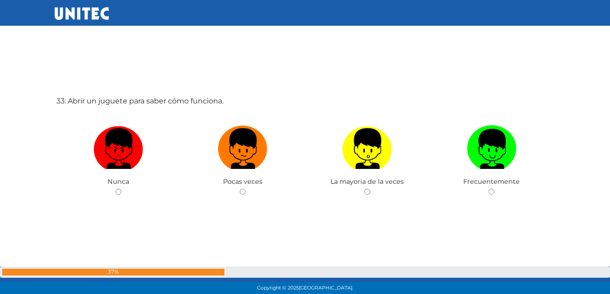
scroll to position [9448, 0]
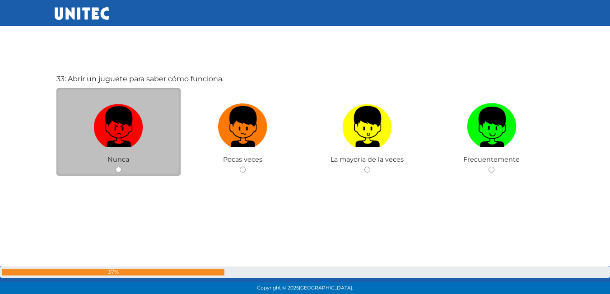
click at [118, 170] on input "radio" at bounding box center [119, 170] width 6 height 6
radio input "true"
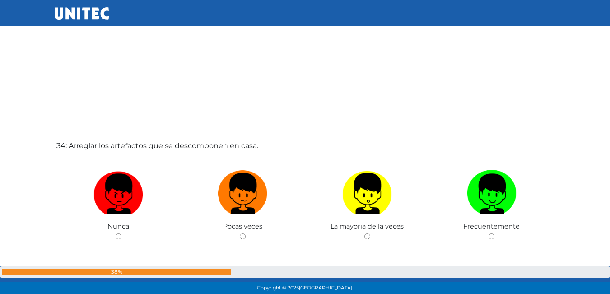
scroll to position [9720, 0]
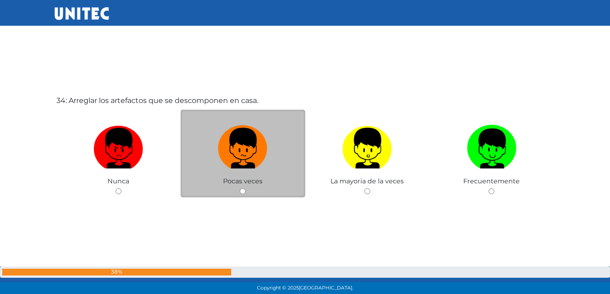
click at [241, 189] on input "radio" at bounding box center [243, 191] width 6 height 6
radio input "true"
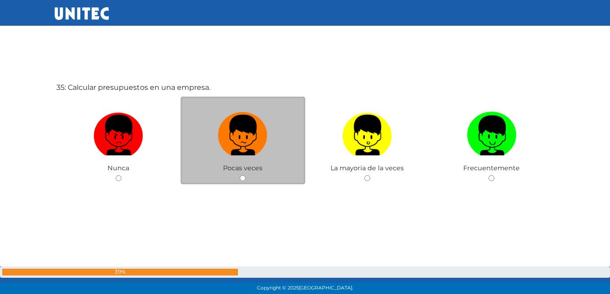
scroll to position [10036, 0]
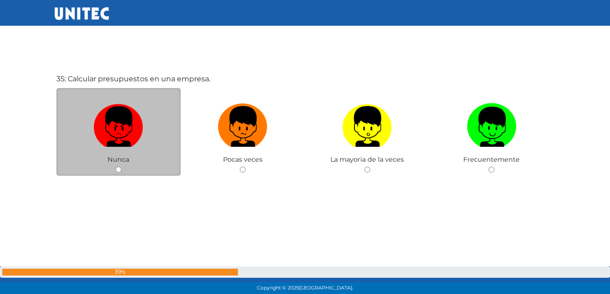
click at [119, 172] on input "radio" at bounding box center [119, 170] width 6 height 6
radio input "true"
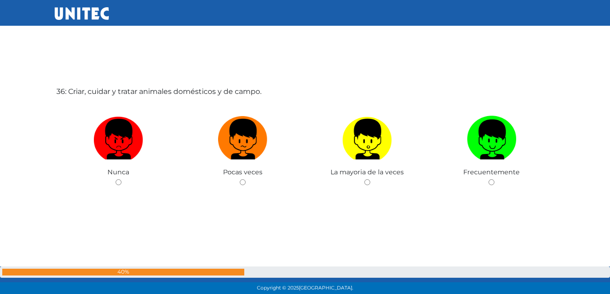
scroll to position [10332, 0]
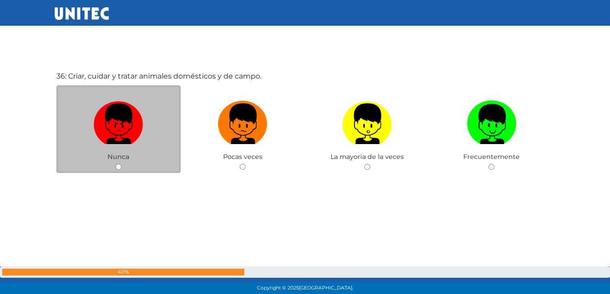
click at [117, 164] on input "radio" at bounding box center [119, 167] width 6 height 6
radio input "true"
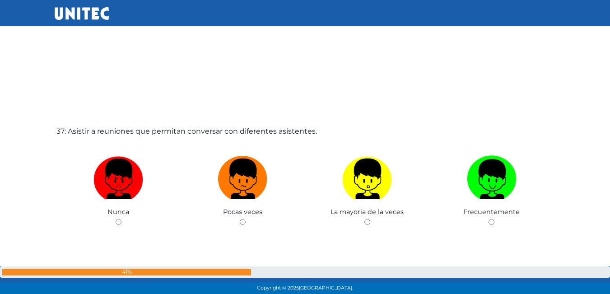
scroll to position [10443, 0]
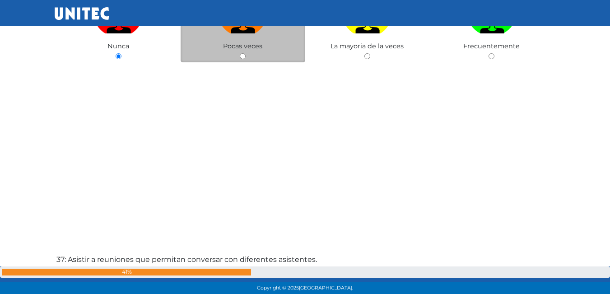
click at [242, 59] on input "radio" at bounding box center [243, 56] width 6 height 6
radio input "true"
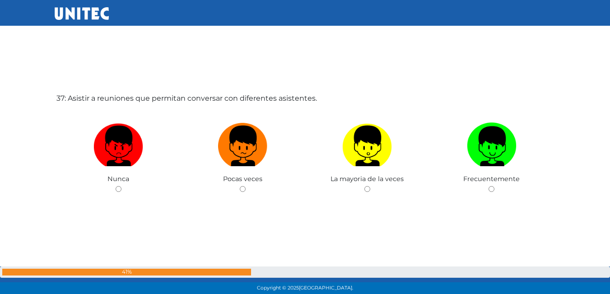
scroll to position [10620, 0]
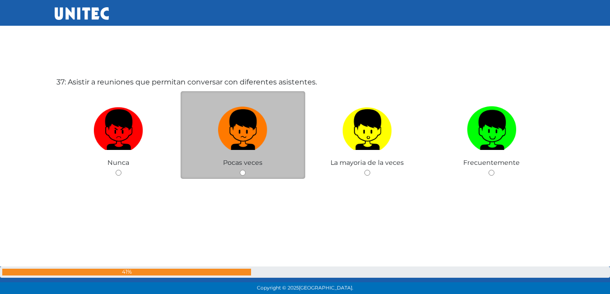
click at [242, 173] on input "radio" at bounding box center [243, 173] width 6 height 6
radio input "true"
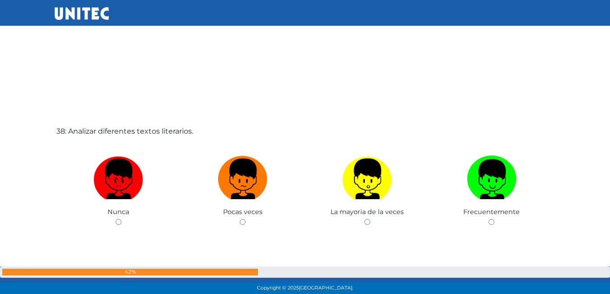
scroll to position [10878, 0]
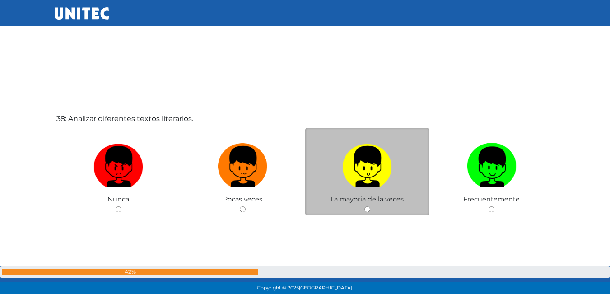
click at [367, 210] on input "radio" at bounding box center [367, 209] width 6 height 6
radio input "true"
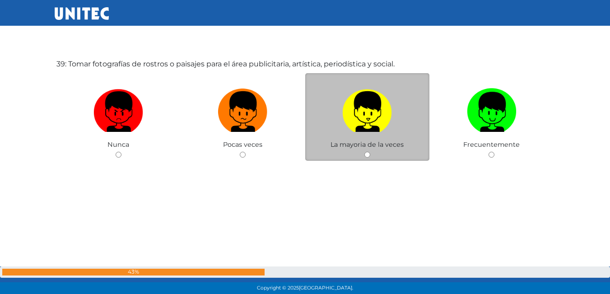
scroll to position [11227, 0]
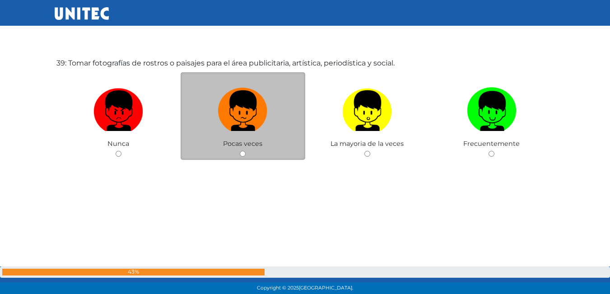
click at [237, 153] on div "Pocas veces" at bounding box center [243, 116] width 125 height 88
click at [247, 152] on div "Pocas veces" at bounding box center [243, 116] width 125 height 88
click at [246, 155] on input "radio" at bounding box center [243, 154] width 6 height 6
radio input "true"
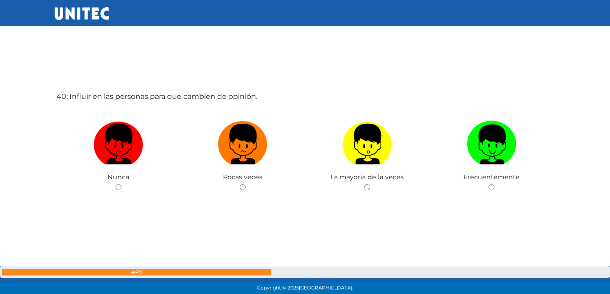
scroll to position [11498, 0]
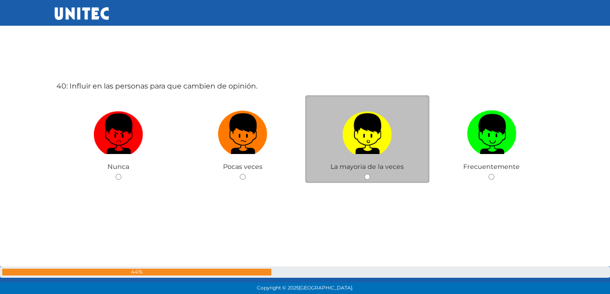
click at [367, 175] on input "radio" at bounding box center [367, 177] width 6 height 6
radio input "true"
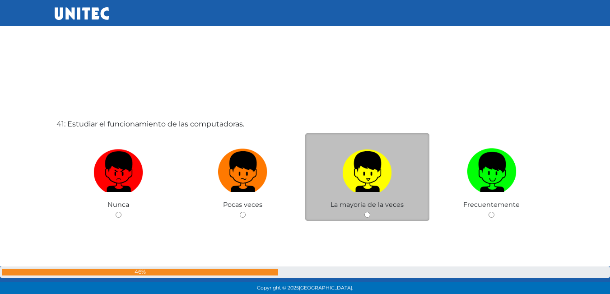
scroll to position [11799, 0]
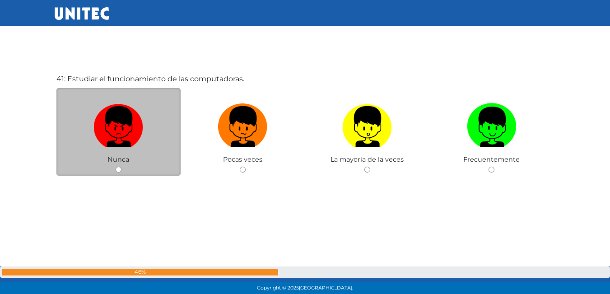
click at [119, 168] on input "radio" at bounding box center [119, 170] width 6 height 6
radio input "true"
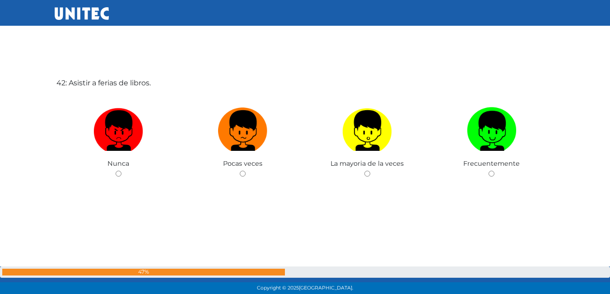
scroll to position [12093, 0]
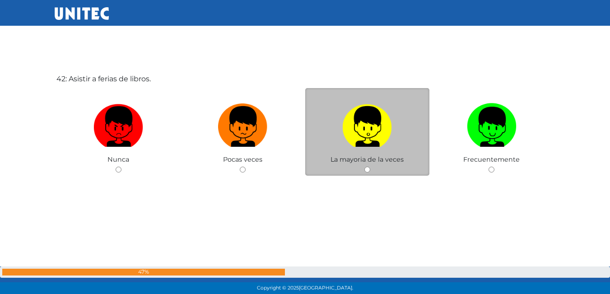
click at [367, 167] on input "radio" at bounding box center [367, 170] width 6 height 6
radio input "true"
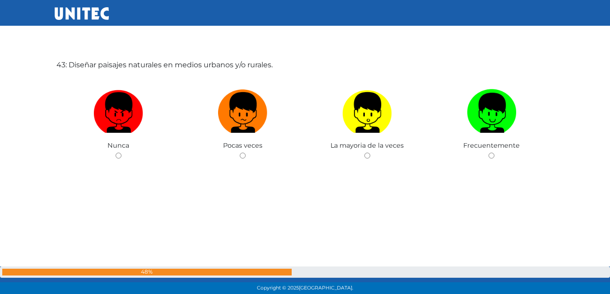
scroll to position [12401, 0]
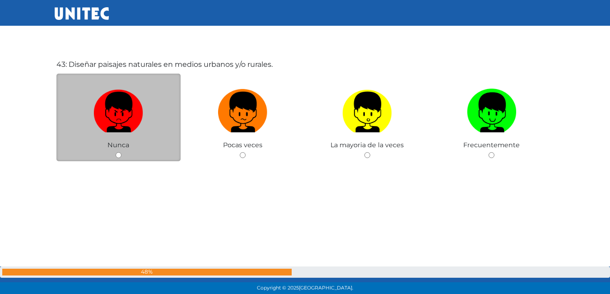
click at [121, 157] on input "radio" at bounding box center [119, 155] width 6 height 6
radio input "true"
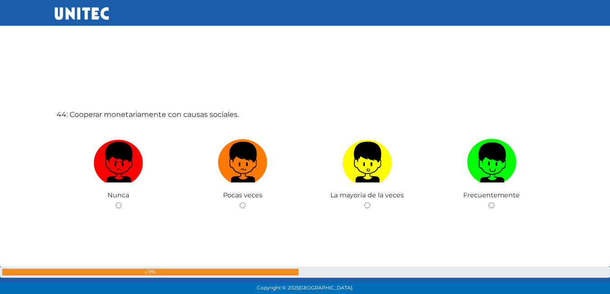
scroll to position [12671, 0]
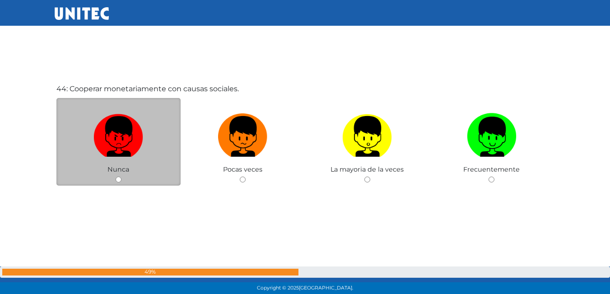
click at [118, 179] on input "radio" at bounding box center [119, 179] width 6 height 6
radio input "true"
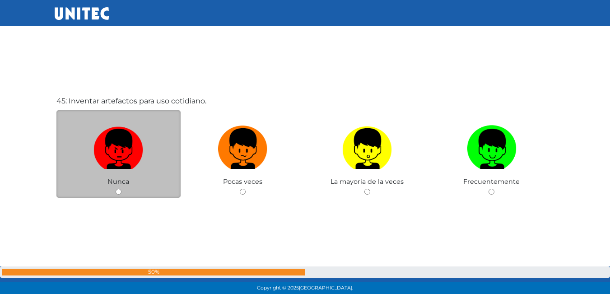
scroll to position [12968, 0]
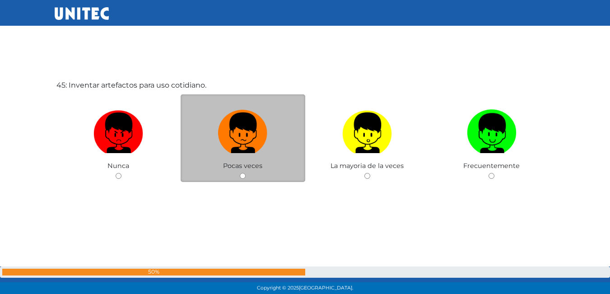
click at [243, 177] on input "radio" at bounding box center [243, 176] width 6 height 6
radio input "true"
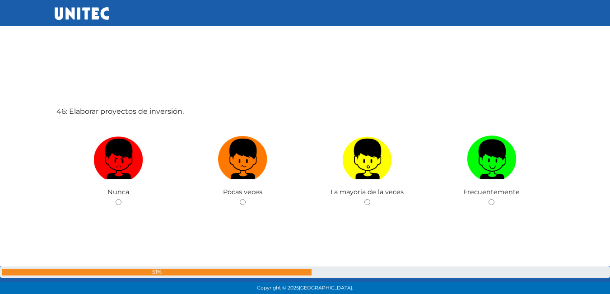
scroll to position [13268, 0]
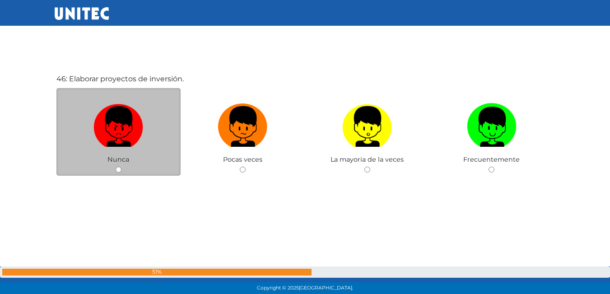
click at [117, 165] on div "Nunca" at bounding box center [118, 132] width 125 height 88
click at [122, 168] on div "Nunca" at bounding box center [118, 132] width 125 height 88
click at [118, 172] on input "radio" at bounding box center [119, 170] width 6 height 6
radio input "true"
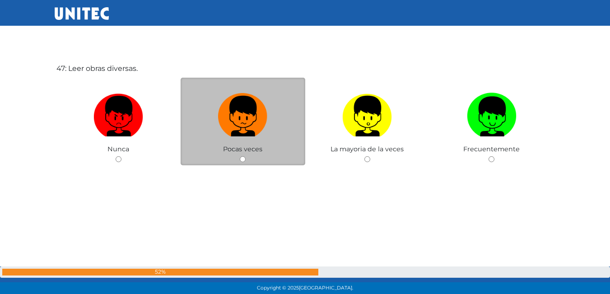
scroll to position [13586, 0]
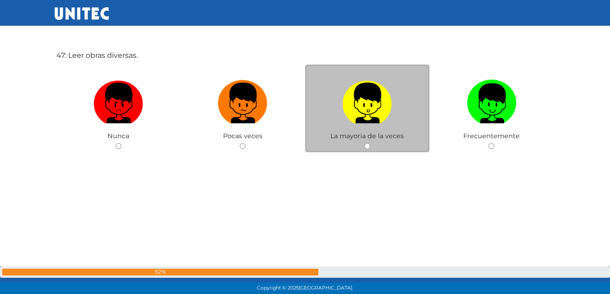
click at [369, 149] on input "radio" at bounding box center [367, 146] width 6 height 6
radio input "true"
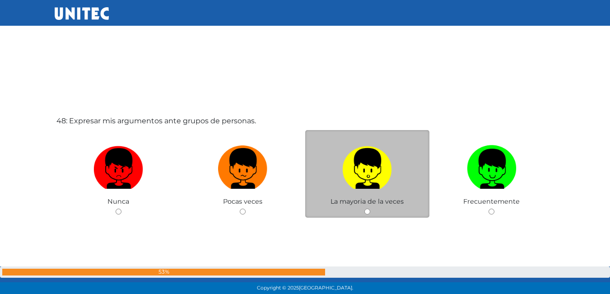
scroll to position [13859, 0]
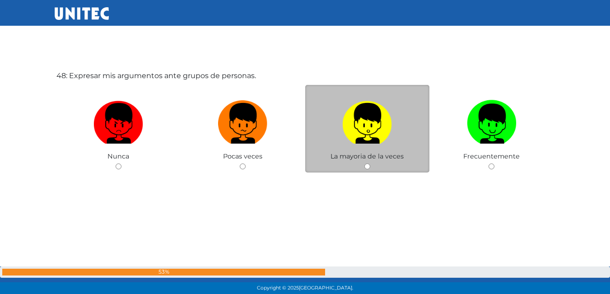
click at [367, 165] on input "radio" at bounding box center [367, 166] width 6 height 6
radio input "true"
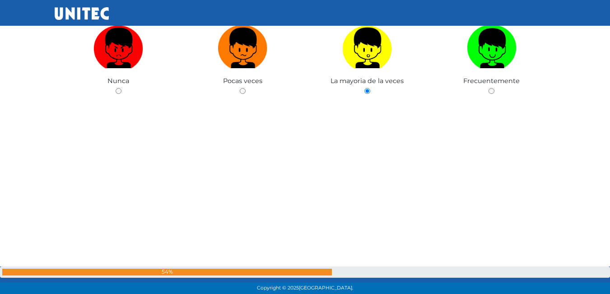
scroll to position [13950, 0]
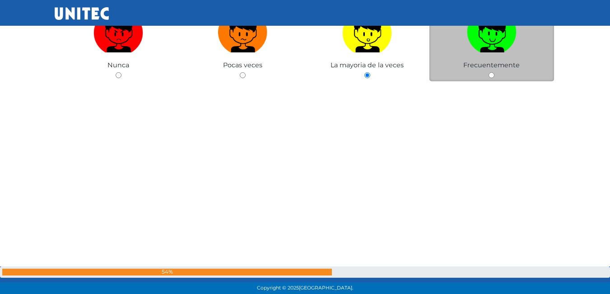
click at [493, 77] on input "radio" at bounding box center [491, 75] width 6 height 6
radio input "true"
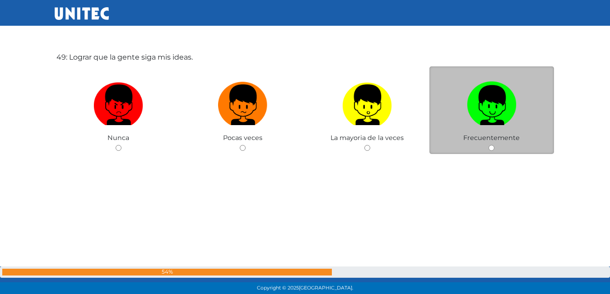
scroll to position [14172, 0]
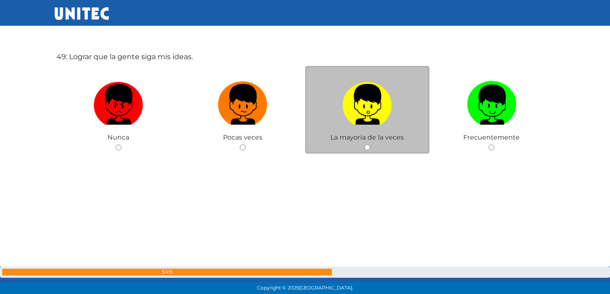
click at [365, 149] on input "radio" at bounding box center [367, 147] width 6 height 6
radio input "true"
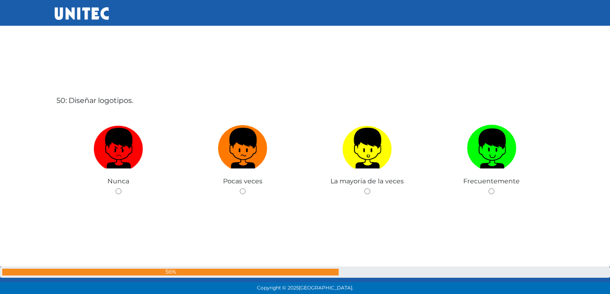
scroll to position [14433, 0]
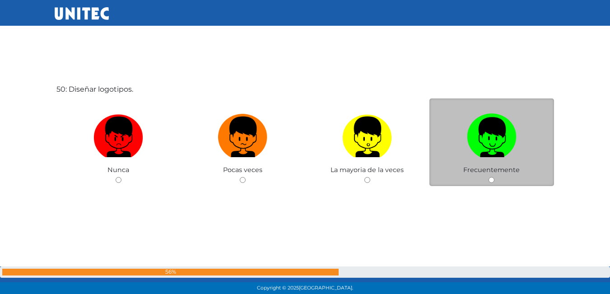
click at [495, 181] on div "Frecuentemente" at bounding box center [491, 142] width 125 height 88
click at [490, 182] on input "radio" at bounding box center [491, 180] width 6 height 6
radio input "true"
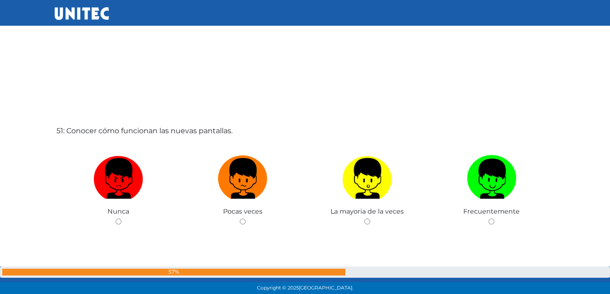
scroll to position [14705, 0]
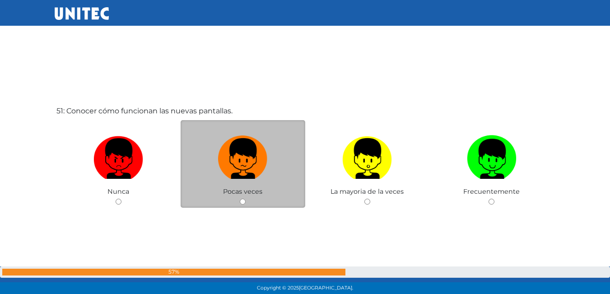
click at [239, 200] on div "Pocas veces" at bounding box center [243, 164] width 125 height 88
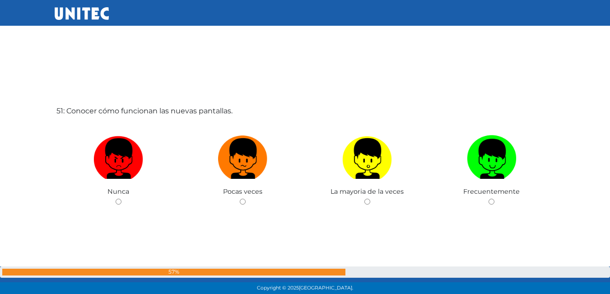
scroll to position [14751, 0]
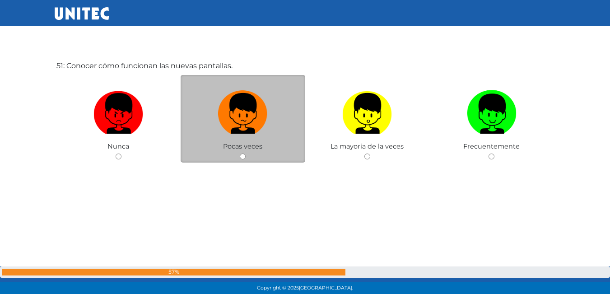
click at [246, 158] on input "radio" at bounding box center [243, 156] width 6 height 6
radio input "true"
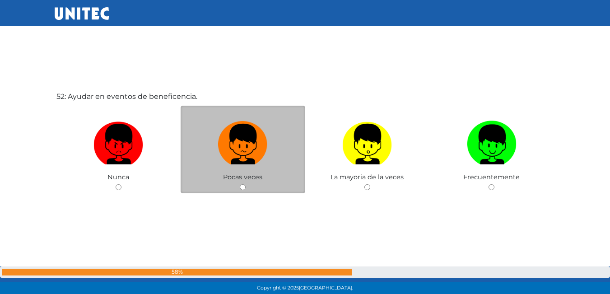
scroll to position [15031, 0]
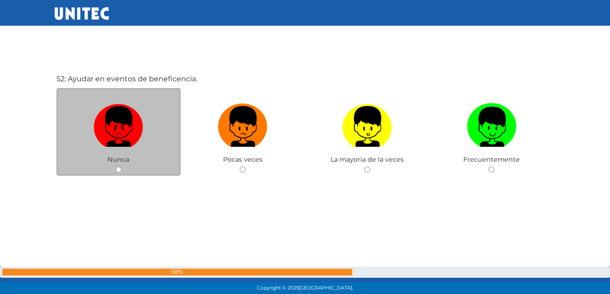
click at [117, 170] on input "radio" at bounding box center [119, 170] width 6 height 6
radio input "true"
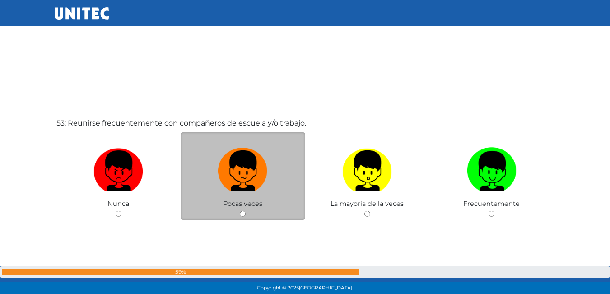
scroll to position [15297, 0]
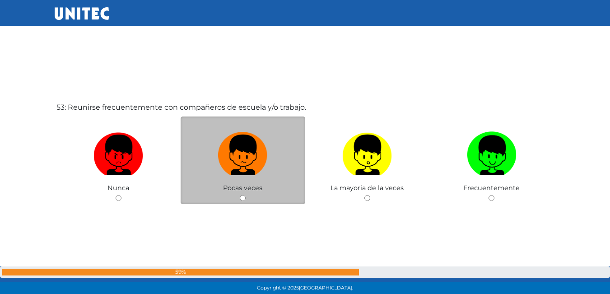
click at [242, 197] on input "radio" at bounding box center [243, 198] width 6 height 6
radio input "true"
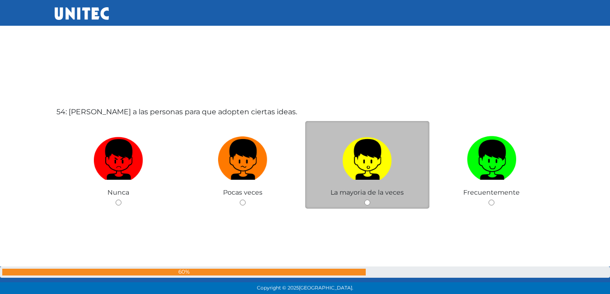
scroll to position [15602, 0]
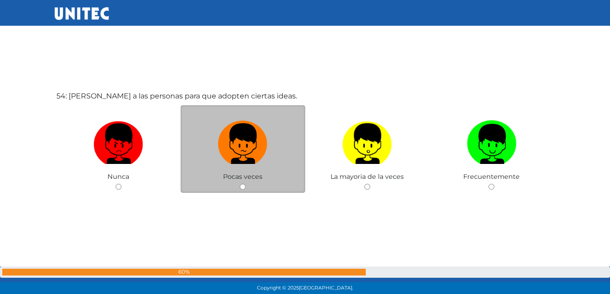
click at [242, 190] on div "Pocas veces" at bounding box center [243, 149] width 125 height 88
click at [243, 185] on input "radio" at bounding box center [243, 187] width 6 height 6
radio input "true"
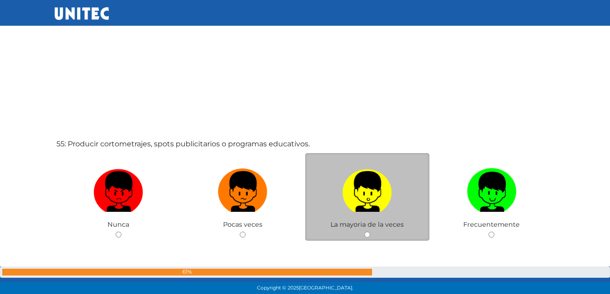
scroll to position [15868, 0]
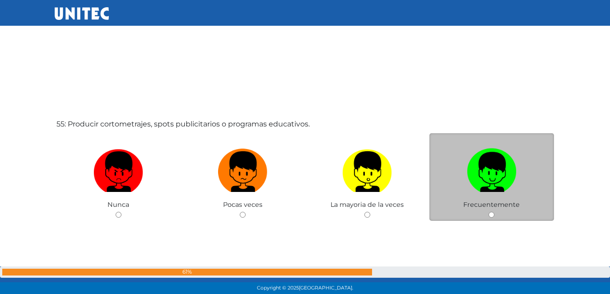
click at [492, 218] on div "Frecuentemente" at bounding box center [491, 177] width 125 height 88
click at [490, 210] on div "Frecuentemente" at bounding box center [491, 177] width 125 height 88
click at [492, 216] on input "radio" at bounding box center [491, 215] width 6 height 6
radio input "true"
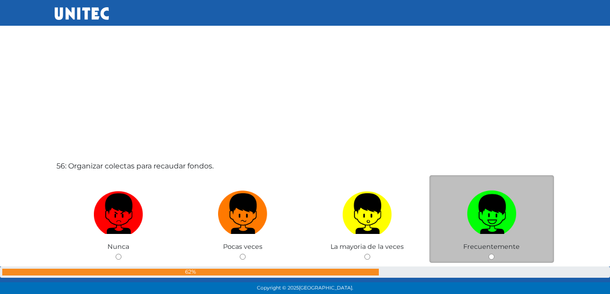
scroll to position [16170, 0]
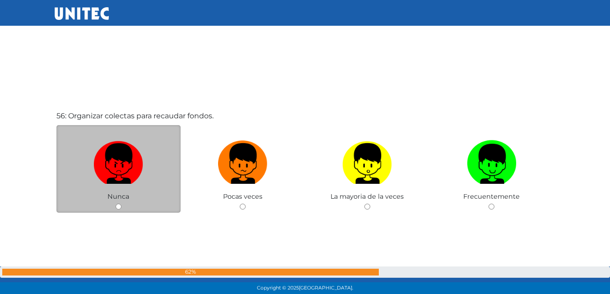
click at [116, 204] on input "radio" at bounding box center [119, 207] width 6 height 6
radio input "true"
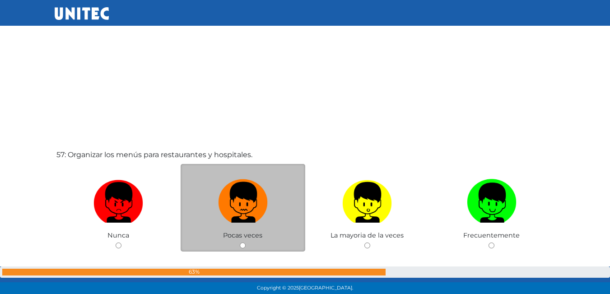
scroll to position [16486, 0]
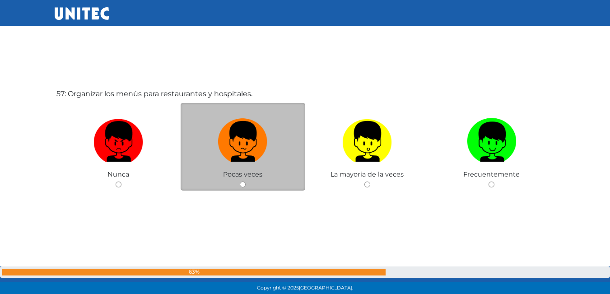
click at [243, 185] on input "radio" at bounding box center [243, 184] width 6 height 6
radio input "true"
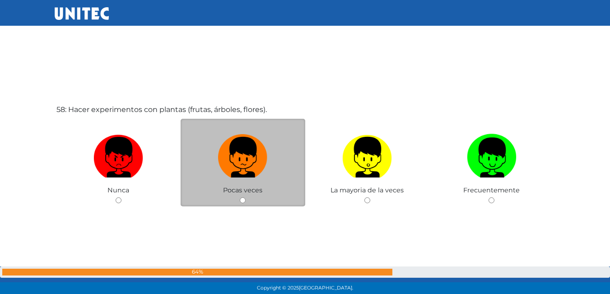
scroll to position [16794, 0]
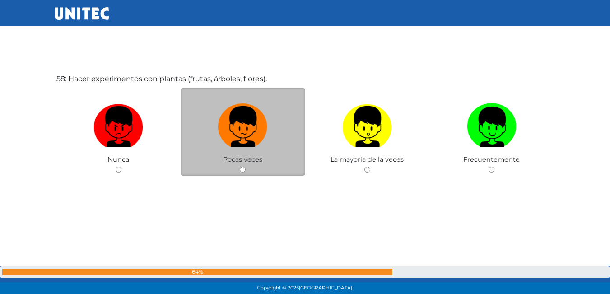
click at [244, 169] on input "radio" at bounding box center [243, 170] width 6 height 6
radio input "true"
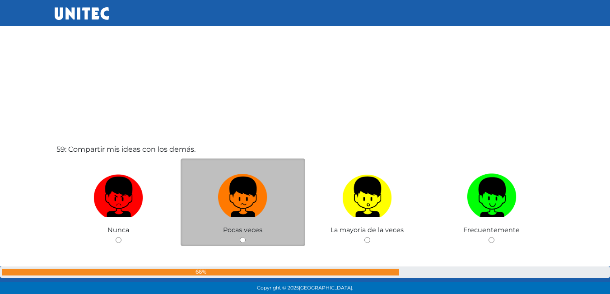
scroll to position [17056, 0]
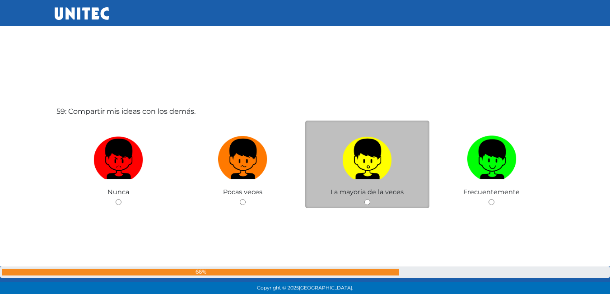
click at [366, 204] on input "radio" at bounding box center [367, 202] width 6 height 6
radio input "true"
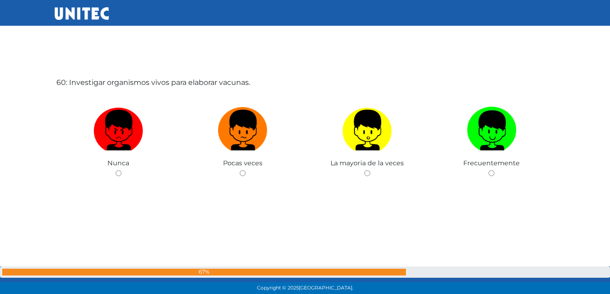
scroll to position [17382, 0]
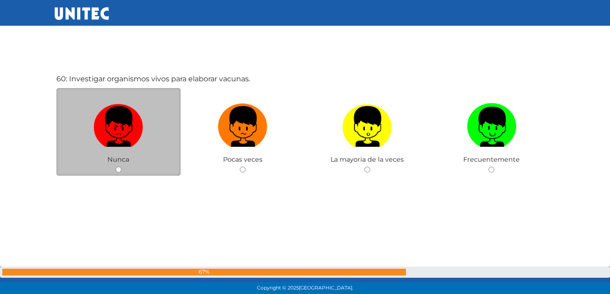
click at [116, 169] on input "radio" at bounding box center [119, 170] width 6 height 6
radio input "true"
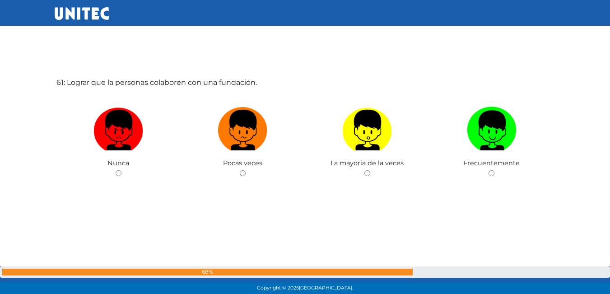
scroll to position [17676, 0]
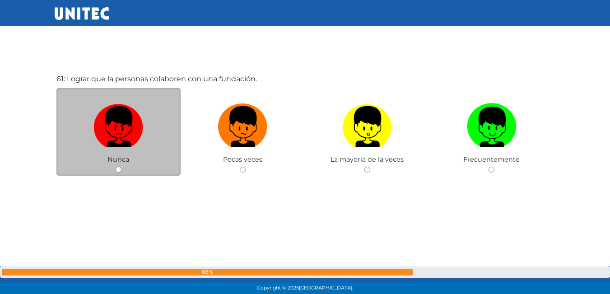
click at [121, 169] on div "Nunca" at bounding box center [118, 132] width 125 height 88
click at [120, 169] on input "radio" at bounding box center [119, 170] width 6 height 6
radio input "true"
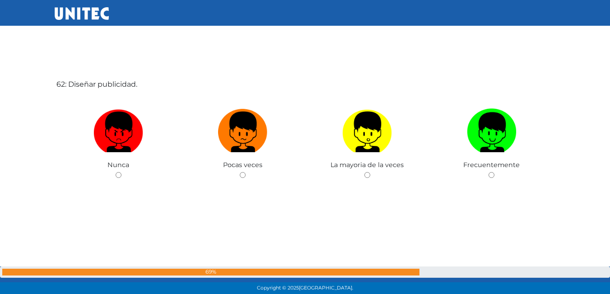
scroll to position [17970, 0]
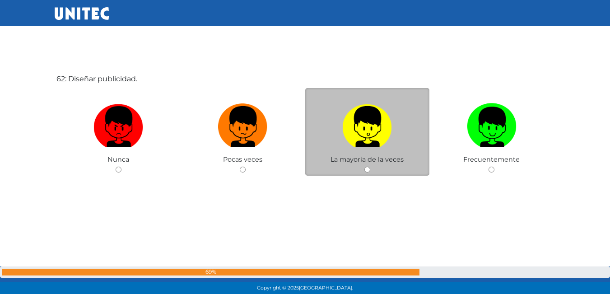
click at [364, 166] on div "La mayoria de la veces" at bounding box center [367, 132] width 125 height 88
click at [367, 170] on input "radio" at bounding box center [367, 170] width 6 height 6
radio input "true"
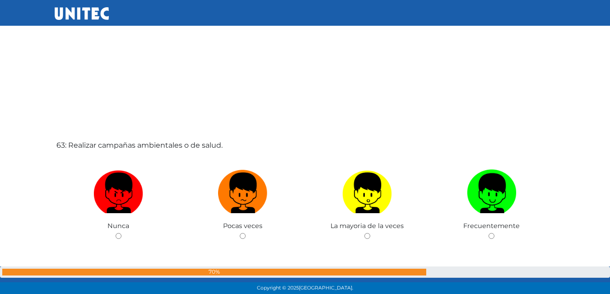
scroll to position [18242, 0]
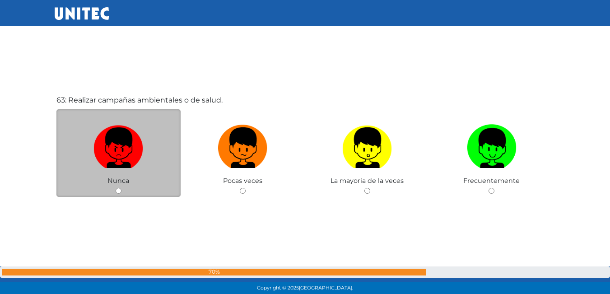
click at [120, 187] on div "Nunca" at bounding box center [118, 153] width 125 height 88
click at [120, 191] on input "radio" at bounding box center [119, 191] width 6 height 6
radio input "true"
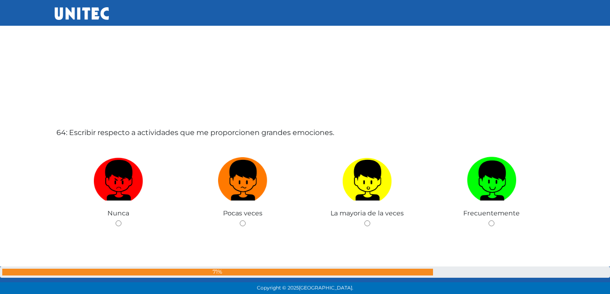
scroll to position [18549, 0]
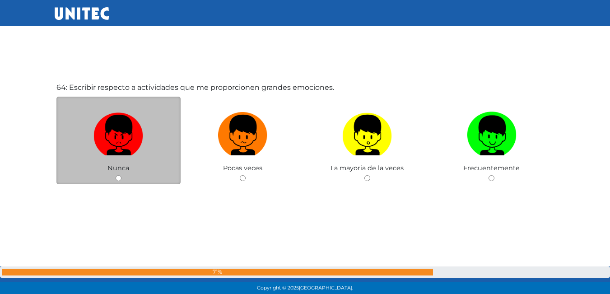
click at [122, 174] on div "Nunca" at bounding box center [118, 141] width 125 height 88
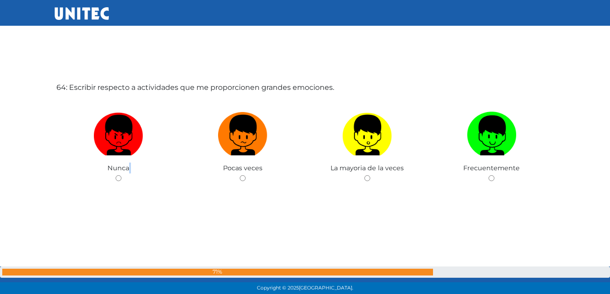
click at [120, 179] on input "radio" at bounding box center [119, 178] width 6 height 6
radio input "true"
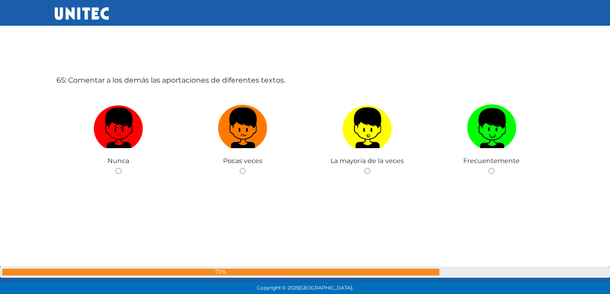
scroll to position [18851, 0]
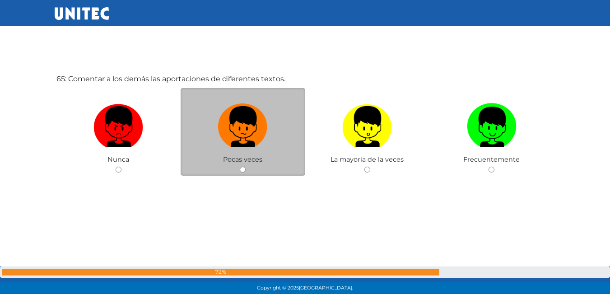
click at [237, 172] on div "Pocas veces" at bounding box center [243, 132] width 125 height 88
click at [242, 172] on input "radio" at bounding box center [243, 170] width 6 height 6
radio input "true"
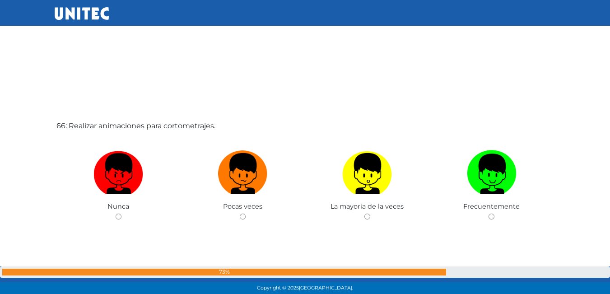
scroll to position [19114, 0]
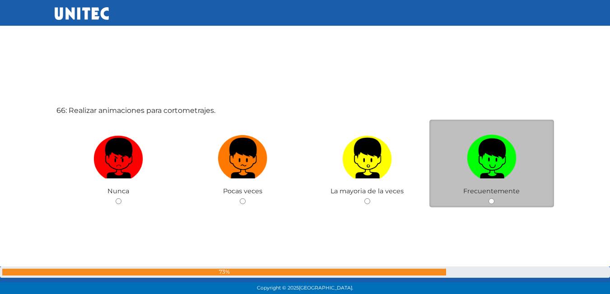
click at [488, 200] on input "radio" at bounding box center [491, 201] width 6 height 6
radio input "true"
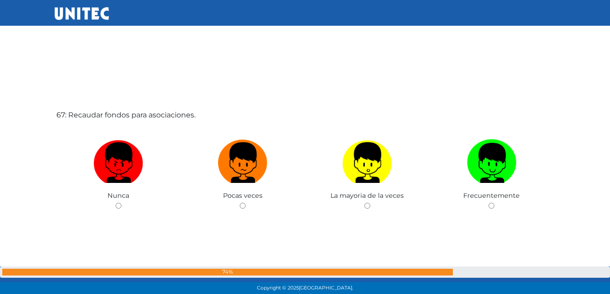
scroll to position [19439, 0]
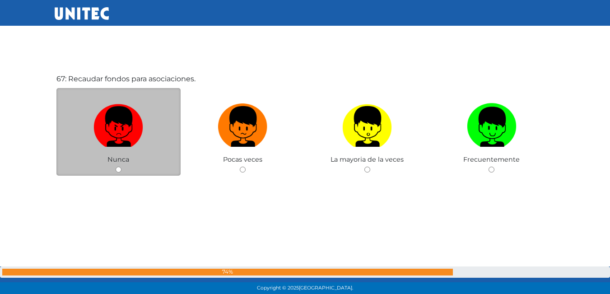
click at [122, 170] on div "Nunca" at bounding box center [118, 132] width 125 height 88
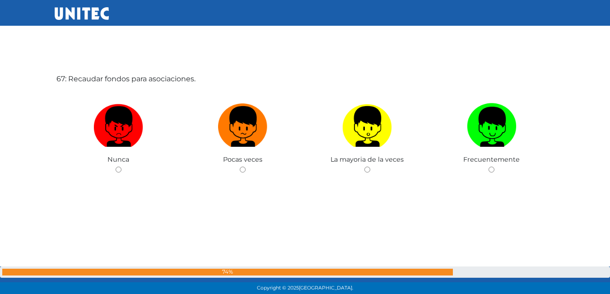
click at [120, 169] on input "radio" at bounding box center [119, 170] width 6 height 6
radio input "true"
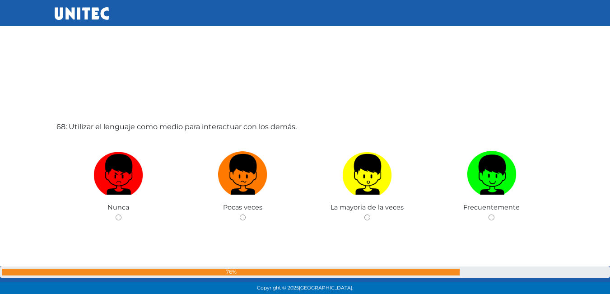
scroll to position [19712, 0]
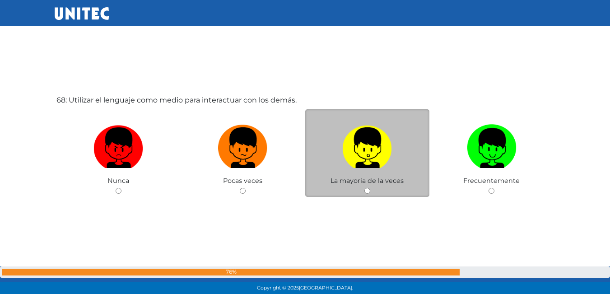
click at [363, 189] on div "La mayoria de la veces" at bounding box center [367, 153] width 125 height 88
click at [365, 191] on input "radio" at bounding box center [367, 191] width 6 height 6
radio input "true"
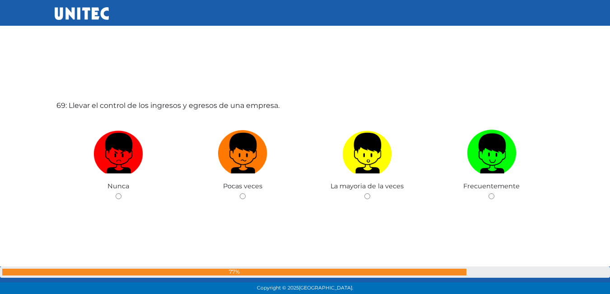
scroll to position [20027, 0]
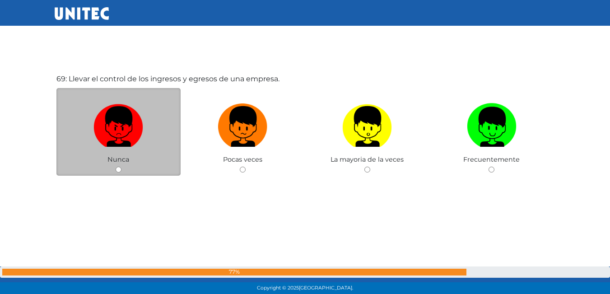
click at [113, 170] on div "Nunca" at bounding box center [118, 132] width 125 height 88
click at [121, 168] on input "radio" at bounding box center [119, 170] width 6 height 6
radio input "true"
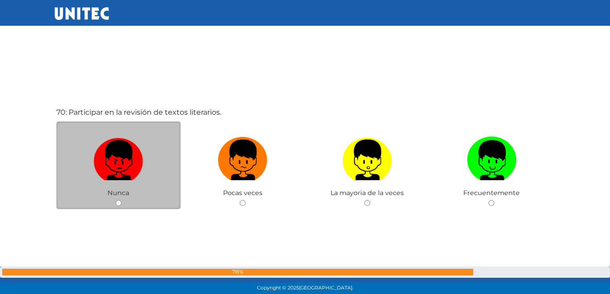
scroll to position [20332, 0]
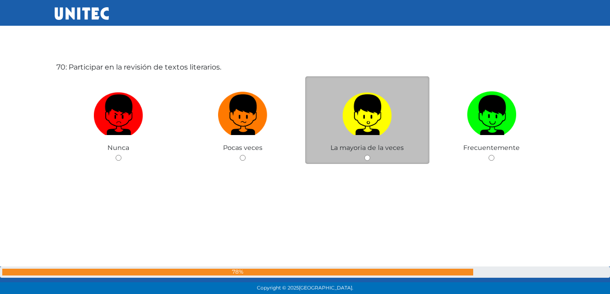
click at [366, 159] on input "radio" at bounding box center [367, 158] width 6 height 6
radio input "true"
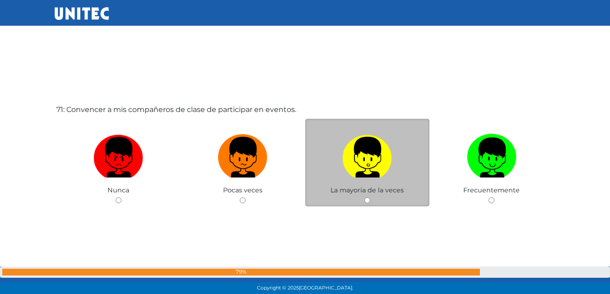
scroll to position [20606, 0]
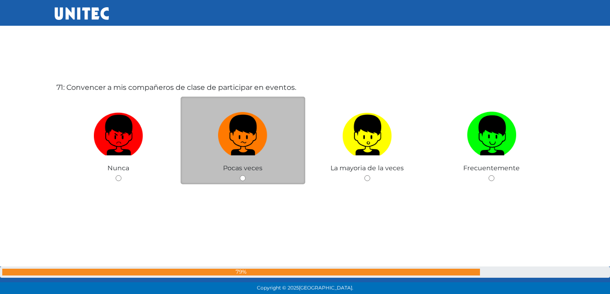
click at [242, 180] on input "radio" at bounding box center [243, 178] width 6 height 6
radio input "true"
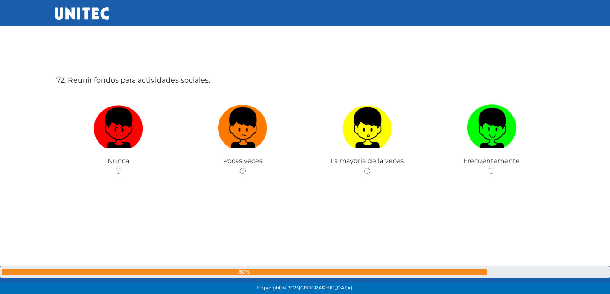
scroll to position [20908, 0]
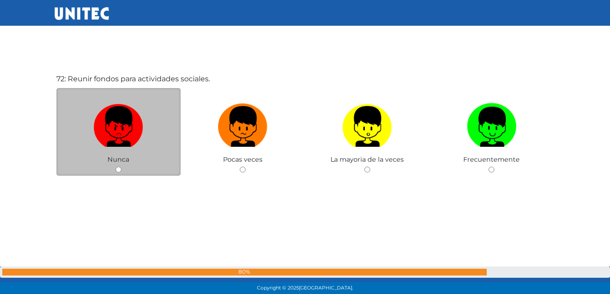
click at [119, 171] on input "radio" at bounding box center [119, 170] width 6 height 6
radio input "true"
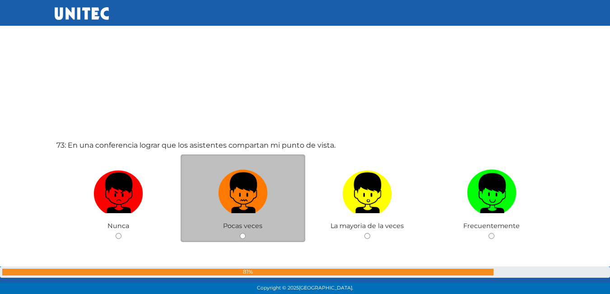
scroll to position [21181, 0]
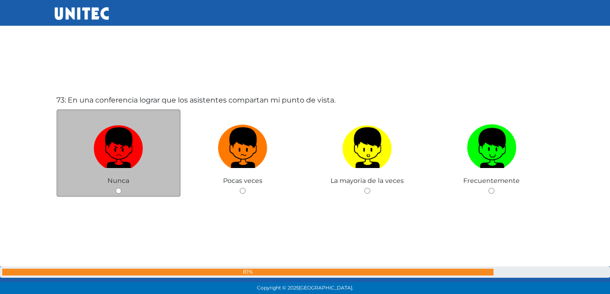
click at [119, 189] on input "radio" at bounding box center [119, 191] width 6 height 6
radio input "true"
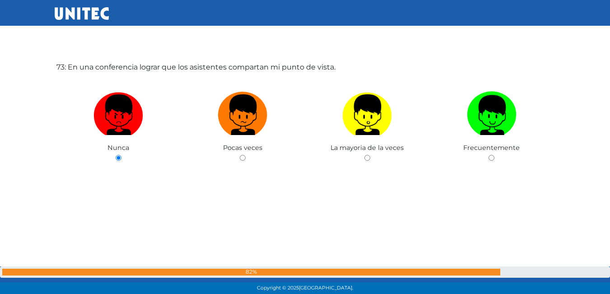
scroll to position [21226, 0]
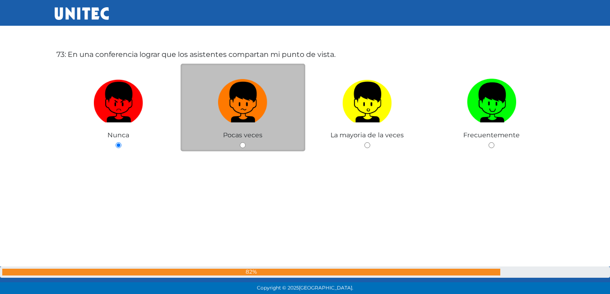
click at [241, 146] on input "radio" at bounding box center [243, 145] width 6 height 6
radio input "true"
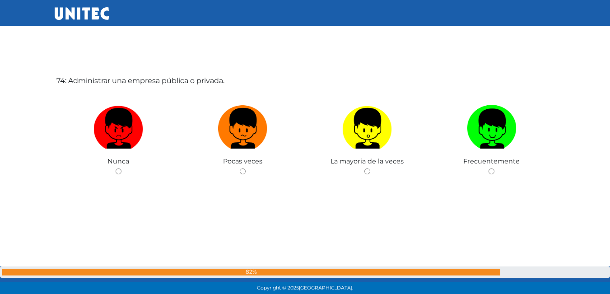
scroll to position [21496, 0]
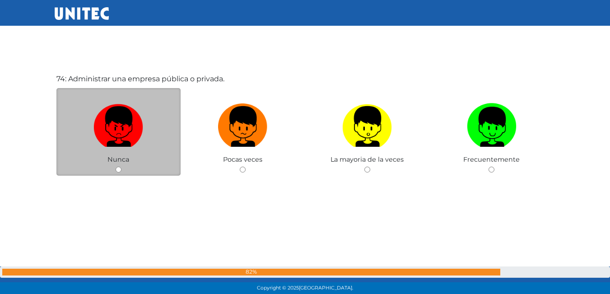
click at [120, 173] on div "Nunca" at bounding box center [118, 132] width 125 height 88
click at [120, 171] on input "radio" at bounding box center [119, 170] width 6 height 6
radio input "true"
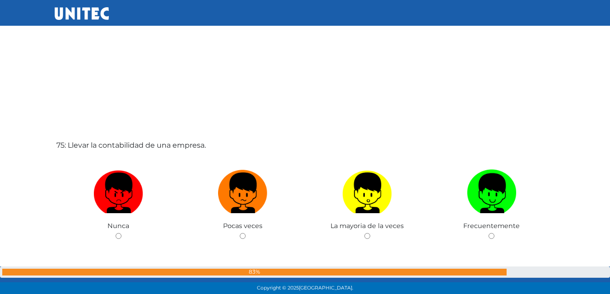
scroll to position [21724, 0]
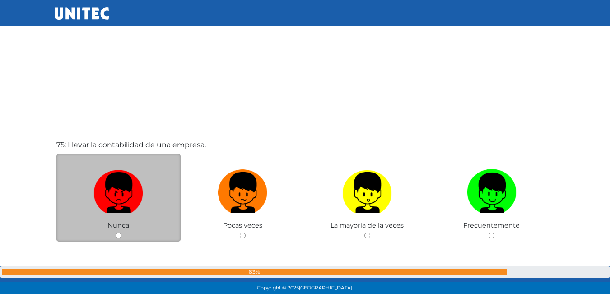
click at [118, 233] on input "radio" at bounding box center [119, 235] width 6 height 6
radio input "true"
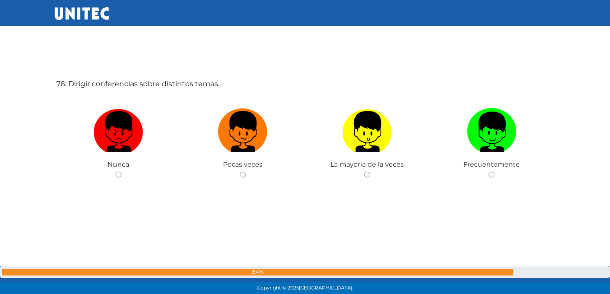
scroll to position [22084, 0]
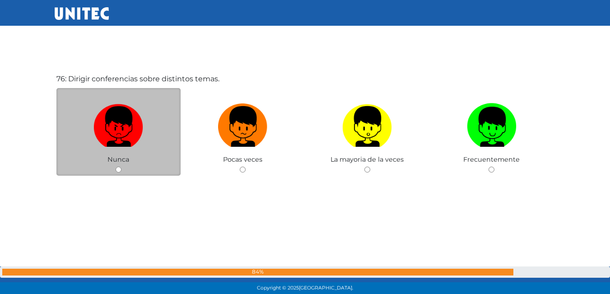
click at [117, 170] on input "radio" at bounding box center [119, 170] width 6 height 6
radio input "true"
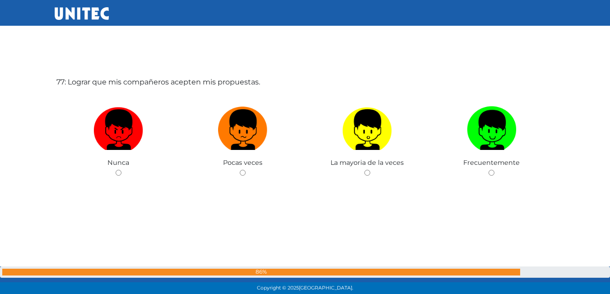
scroll to position [22377, 0]
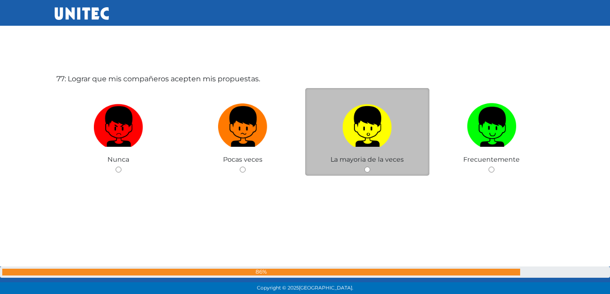
click at [368, 171] on input "radio" at bounding box center [367, 170] width 6 height 6
radio input "true"
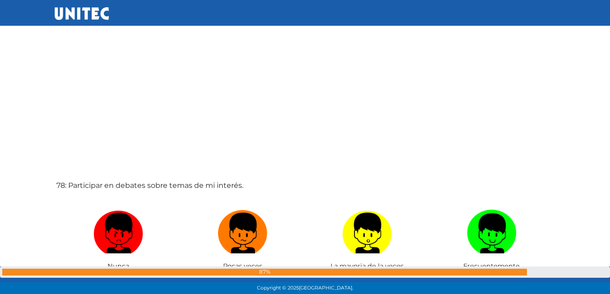
scroll to position [22605, 0]
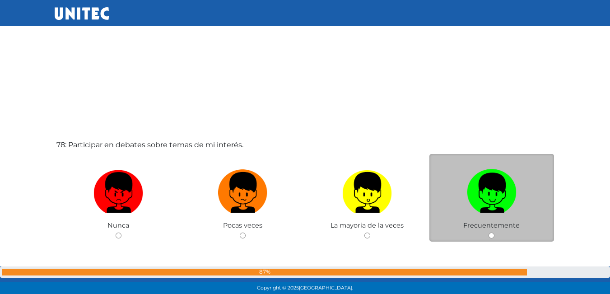
click at [490, 233] on input "radio" at bounding box center [491, 235] width 6 height 6
radio input "true"
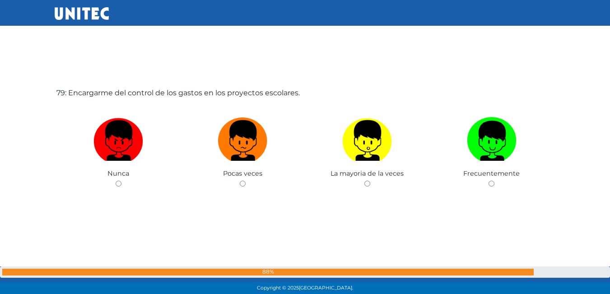
scroll to position [22966, 0]
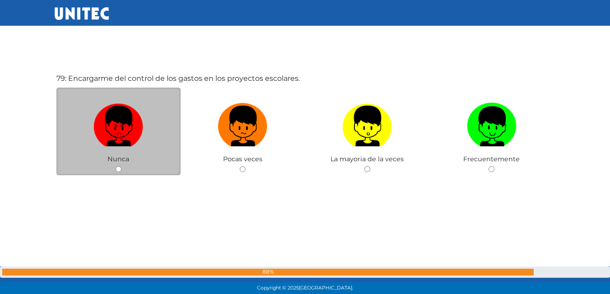
click at [119, 170] on input "radio" at bounding box center [119, 169] width 6 height 6
radio input "true"
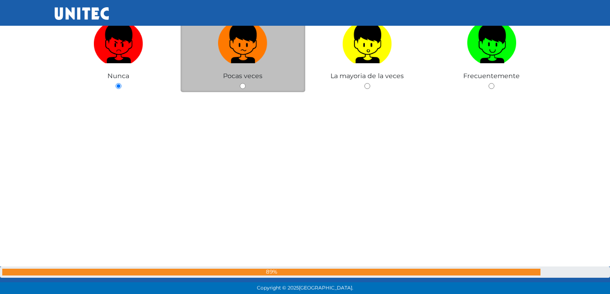
scroll to position [23033, 0]
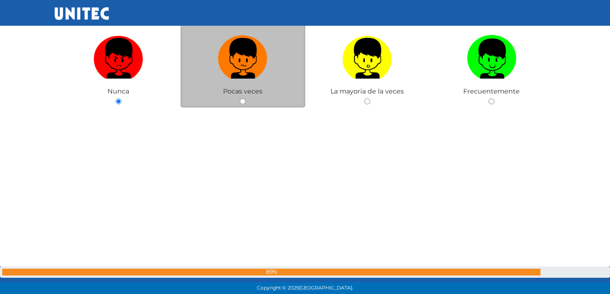
click at [243, 102] on input "radio" at bounding box center [243, 101] width 6 height 6
radio input "true"
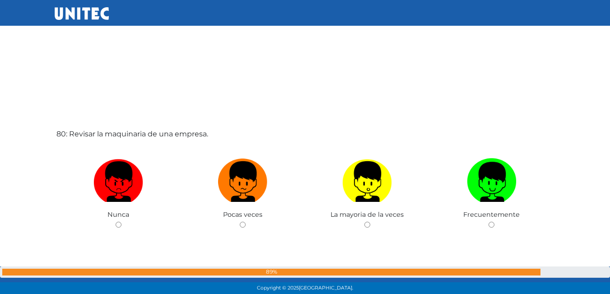
scroll to position [23219, 0]
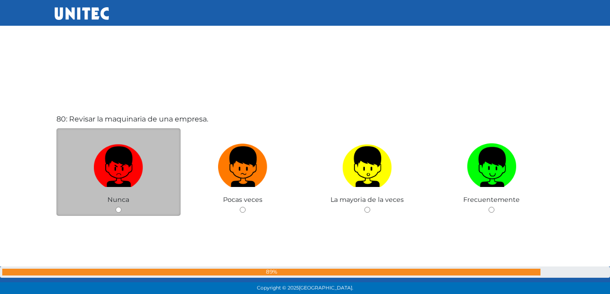
click at [121, 210] on input "radio" at bounding box center [119, 210] width 6 height 6
radio input "true"
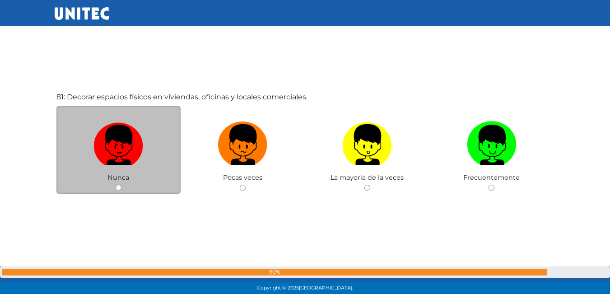
scroll to position [23535, 0]
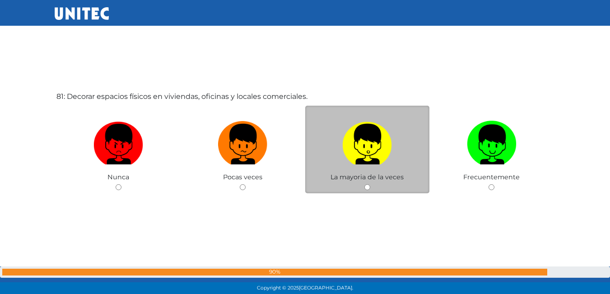
click at [367, 188] on input "radio" at bounding box center [367, 187] width 6 height 6
radio input "true"
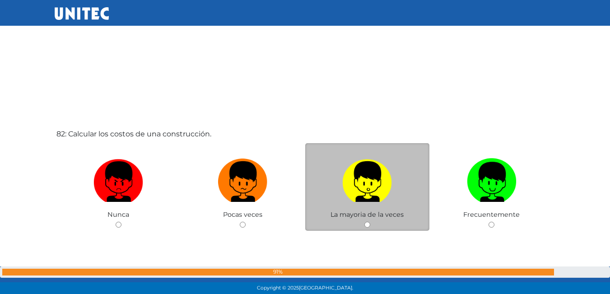
scroll to position [23807, 0]
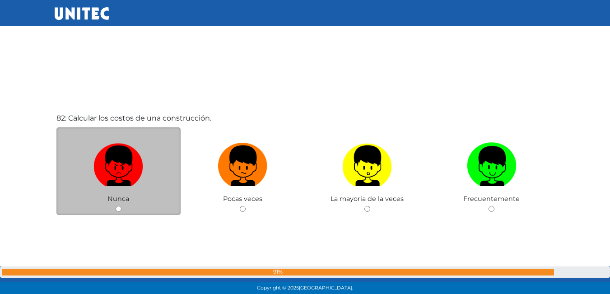
click at [120, 212] on input "radio" at bounding box center [119, 209] width 6 height 6
radio input "true"
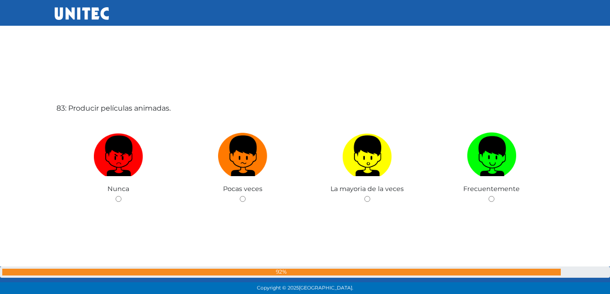
scroll to position [24123, 0]
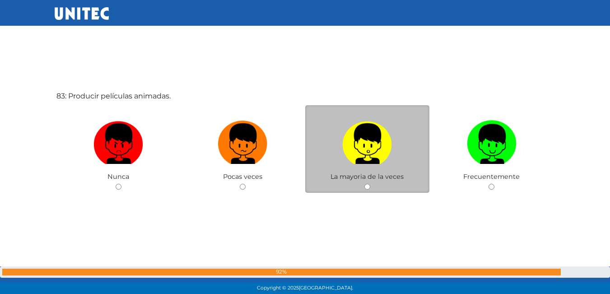
click at [366, 186] on input "radio" at bounding box center [367, 187] width 6 height 6
radio input "true"
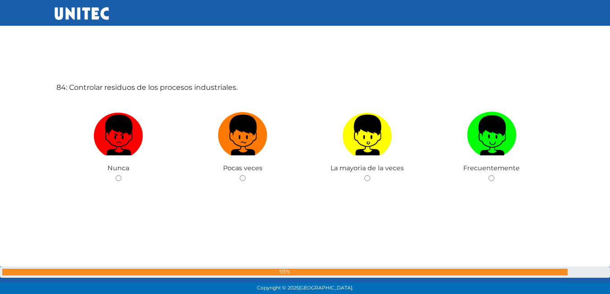
scroll to position [24439, 0]
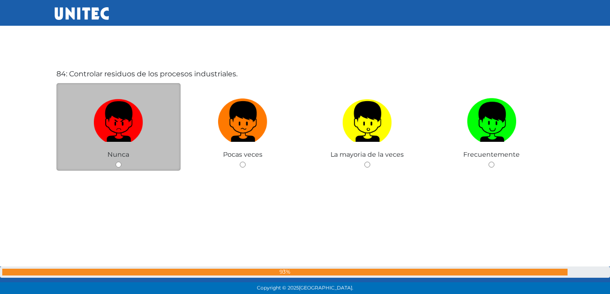
click at [119, 167] on input "radio" at bounding box center [119, 165] width 6 height 6
radio input "true"
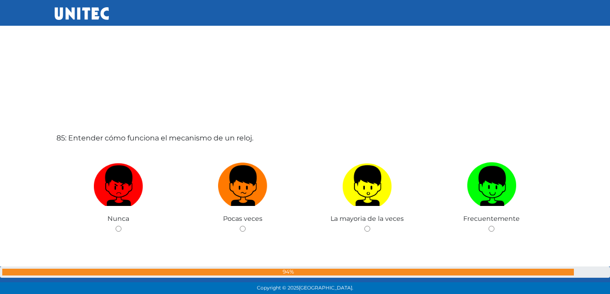
scroll to position [24712, 0]
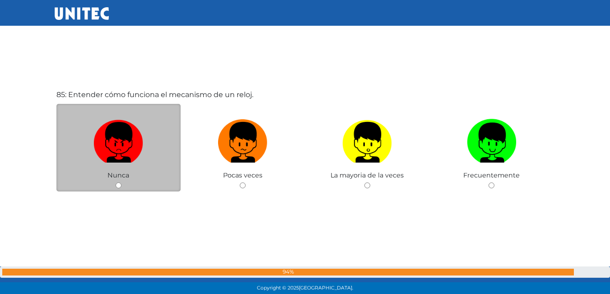
click at [116, 189] on div "Nunca" at bounding box center [118, 148] width 125 height 88
click at [119, 187] on input "radio" at bounding box center [119, 185] width 6 height 6
radio input "true"
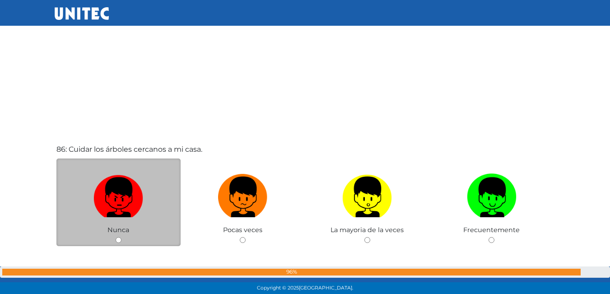
scroll to position [24967, 0]
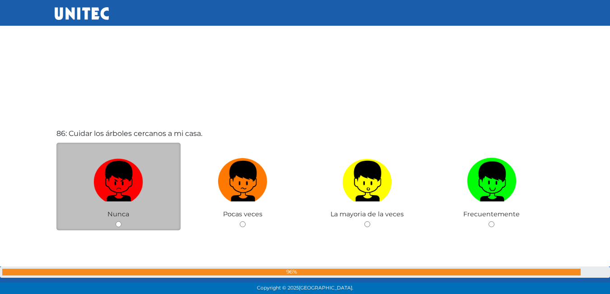
click at [118, 223] on input "radio" at bounding box center [119, 224] width 6 height 6
radio input "true"
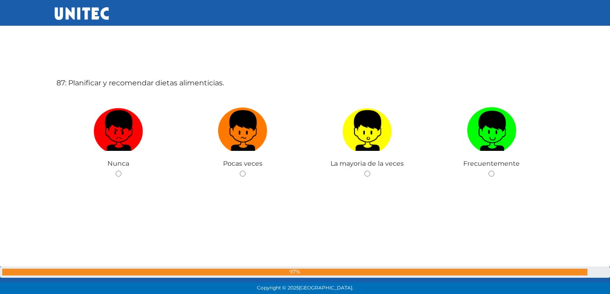
scroll to position [25316, 0]
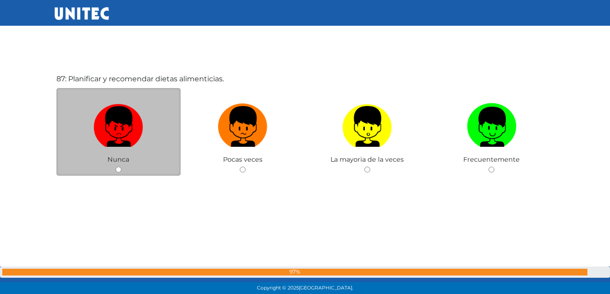
click at [118, 170] on input "radio" at bounding box center [119, 170] width 6 height 6
radio input "true"
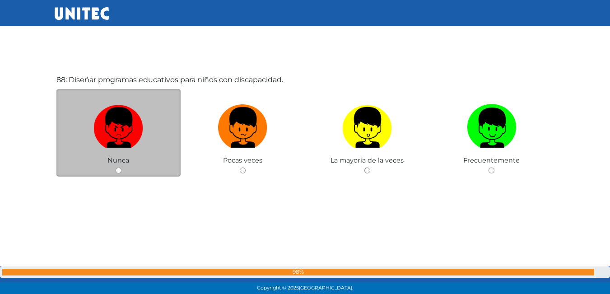
scroll to position [25610, 0]
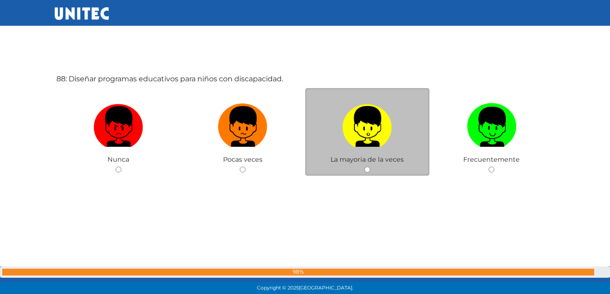
click at [366, 172] on input "radio" at bounding box center [367, 170] width 6 height 6
radio input "true"
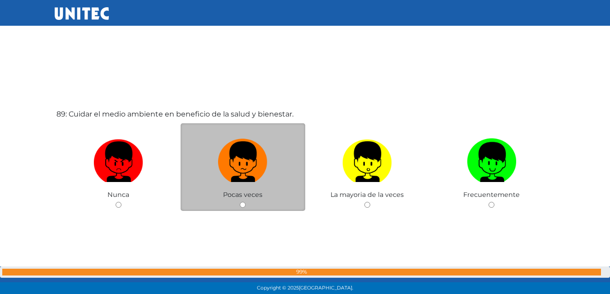
scroll to position [25883, 0]
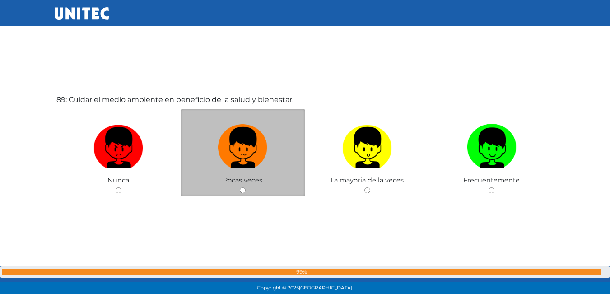
click at [241, 190] on input "radio" at bounding box center [243, 190] width 6 height 6
radio input "true"
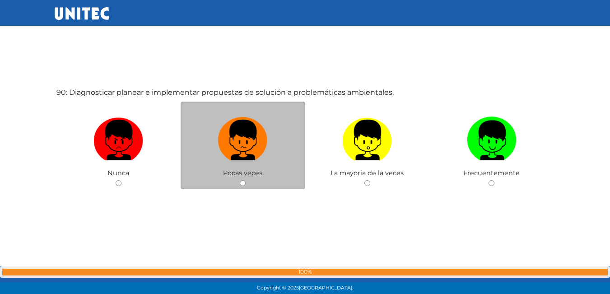
scroll to position [26200, 0]
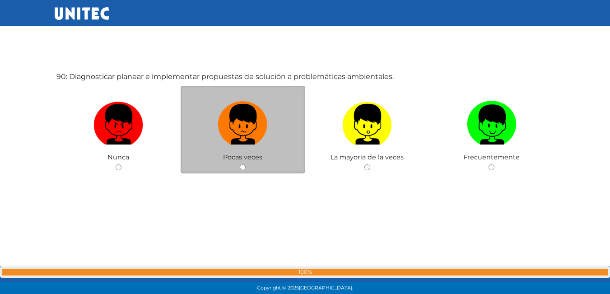
click at [242, 167] on input "radio" at bounding box center [243, 167] width 6 height 6
radio input "true"
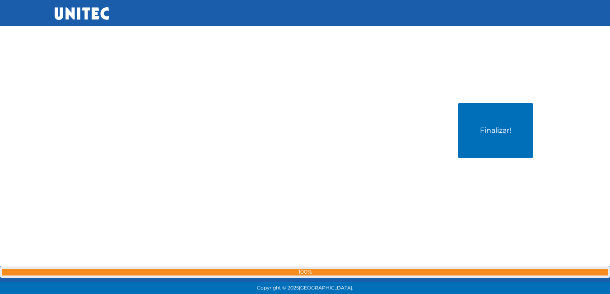
scroll to position [26473, 0]
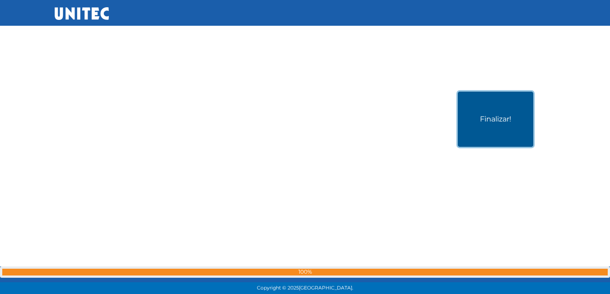
click at [478, 131] on button "Finalizar!" at bounding box center [495, 119] width 75 height 55
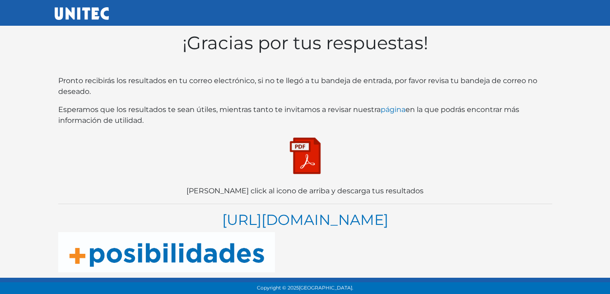
scroll to position [18, 0]
click at [300, 133] on img at bounding box center [305, 155] width 45 height 45
